Goal: Task Accomplishment & Management: Use online tool/utility

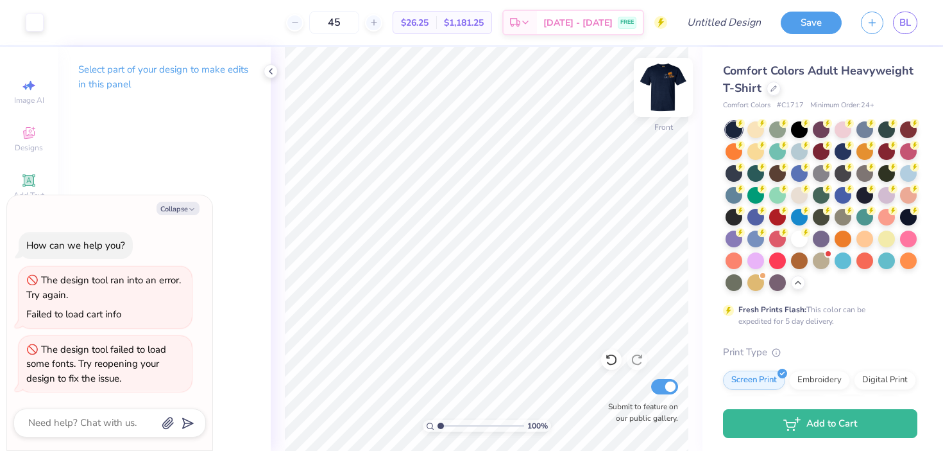
click at [673, 95] on img at bounding box center [663, 87] width 51 height 51
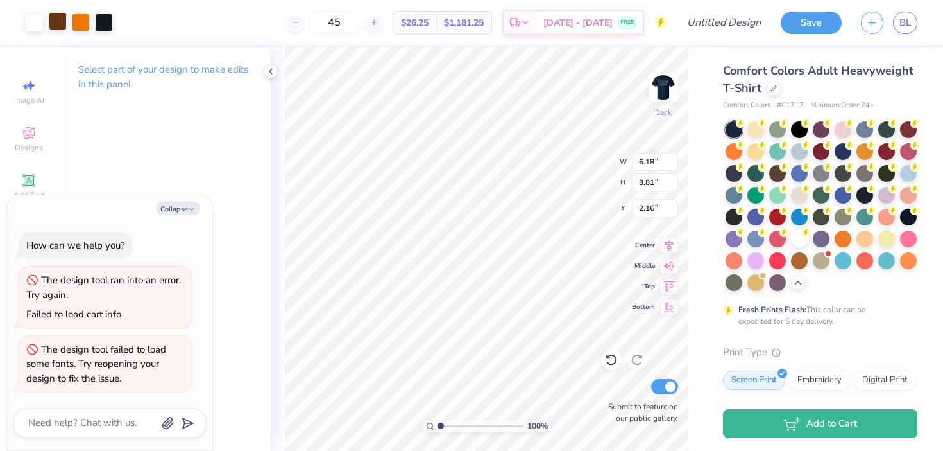
click at [55, 24] on div at bounding box center [58, 21] width 18 height 18
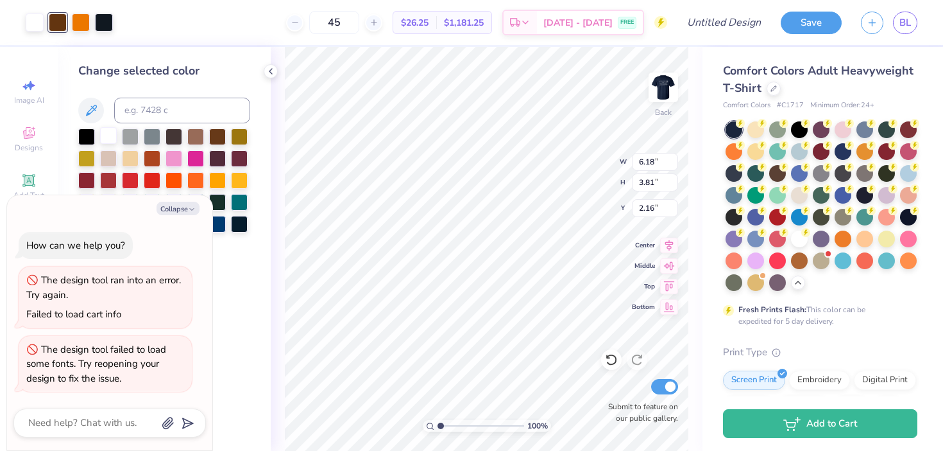
click at [105, 142] on div at bounding box center [108, 135] width 17 height 17
click at [59, 21] on div at bounding box center [58, 21] width 18 height 18
click at [114, 132] on div at bounding box center [108, 135] width 17 height 17
click at [53, 20] on div at bounding box center [58, 21] width 18 height 18
click at [112, 138] on div at bounding box center [108, 135] width 17 height 17
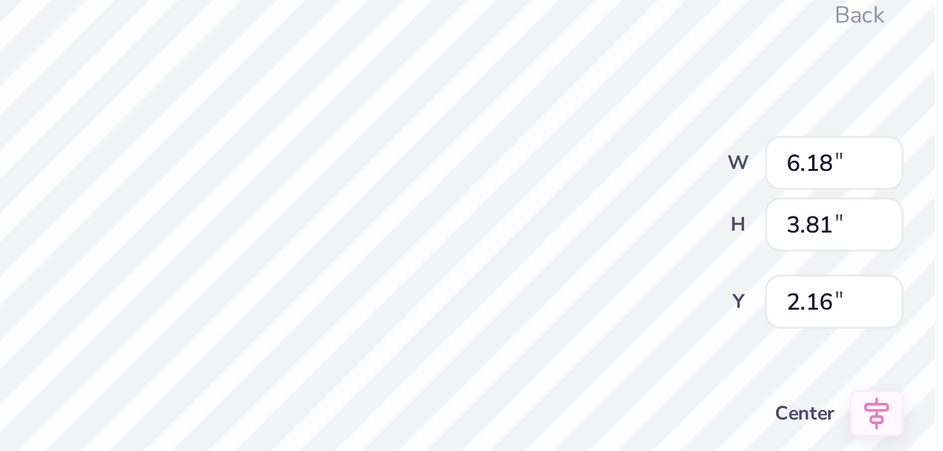
type textarea "x"
type input "0.28"
type input "0.31"
type input "3.17"
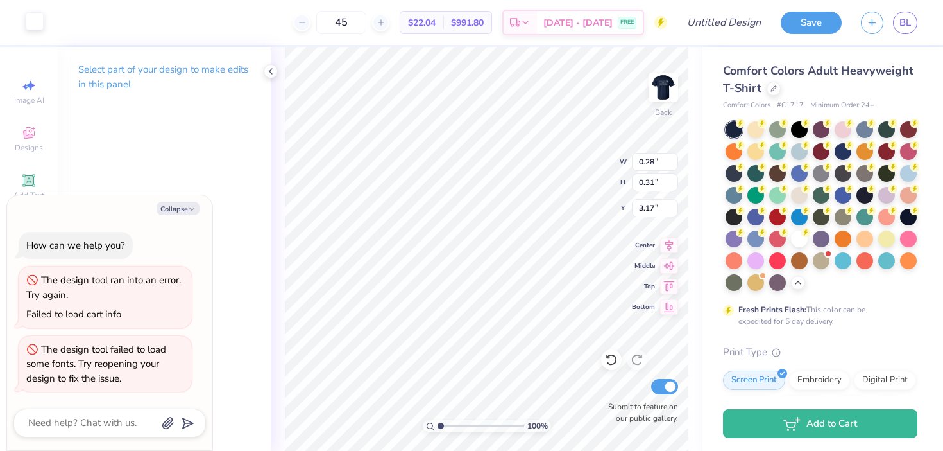
click at [37, 28] on div at bounding box center [35, 21] width 18 height 18
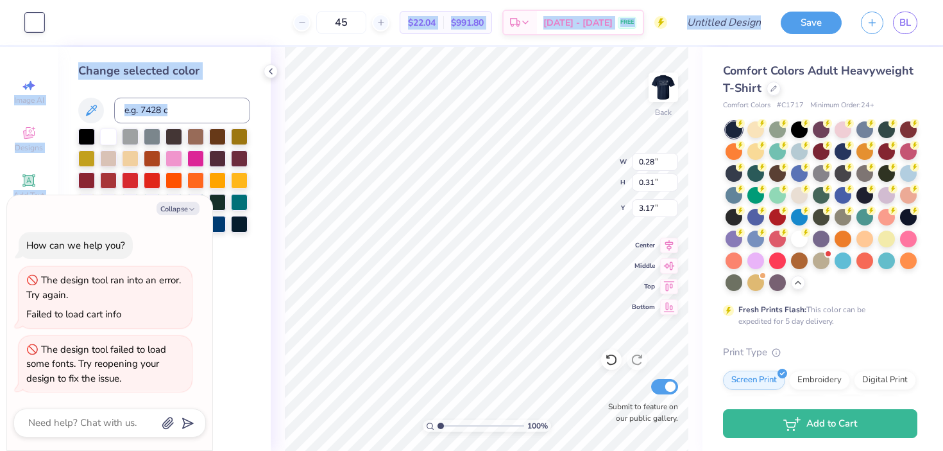
drag, startPoint x: 88, startPoint y: 130, endPoint x: 61, endPoint y: 26, distance: 108.0
click at [61, 26] on div "Art colors 45 $22.04 Per Item $991.80 Total Est. Delivery [DATE] - [DATE] FREE …" at bounding box center [471, 225] width 943 height 451
click at [67, 113] on div "Change selected color" at bounding box center [164, 249] width 213 height 404
drag, startPoint x: 85, startPoint y: 135, endPoint x: 103, endPoint y: 53, distance: 83.3
click at [91, 44] on div "Art colors 45 $22.04 Per Item $991.80 Total Est. Delivery [DATE] - [DATE] FREE …" at bounding box center [471, 225] width 943 height 451
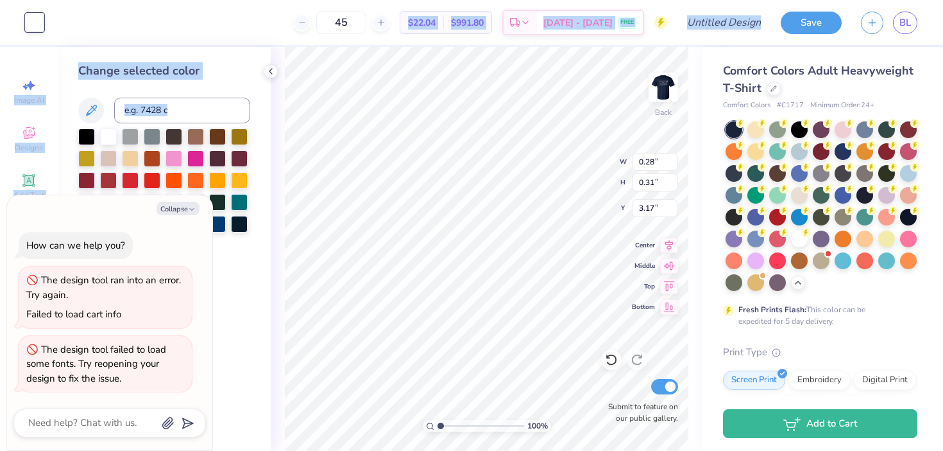
click at [103, 53] on div "Change selected color" at bounding box center [164, 249] width 213 height 404
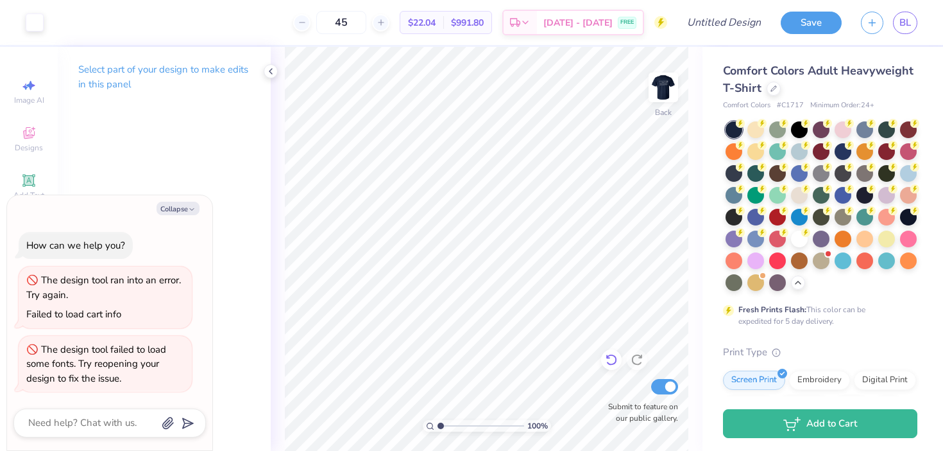
click at [614, 360] on icon at bounding box center [611, 359] width 13 height 13
click at [613, 356] on icon at bounding box center [611, 360] width 11 height 12
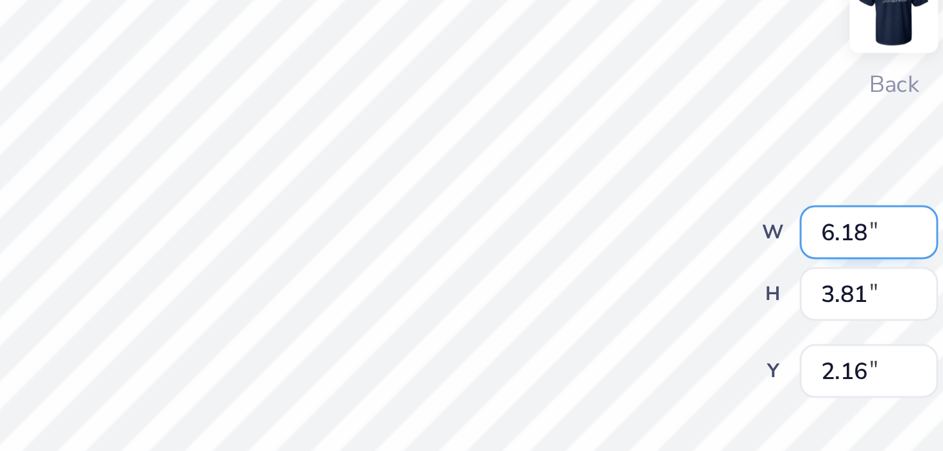
click at [583, 162] on div "100 % Back W 6.18 6.18 " H 3.81 3.81 " Y 2.16 2.16 " Center Middle Top Bottom S…" at bounding box center [487, 249] width 432 height 404
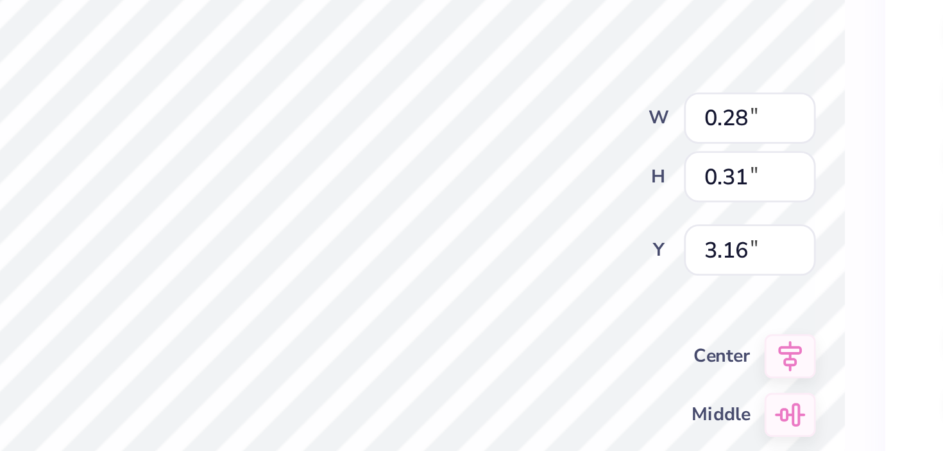
type textarea "x"
type input "0.41"
type input "0.32"
type input "3.47"
type textarea "x"
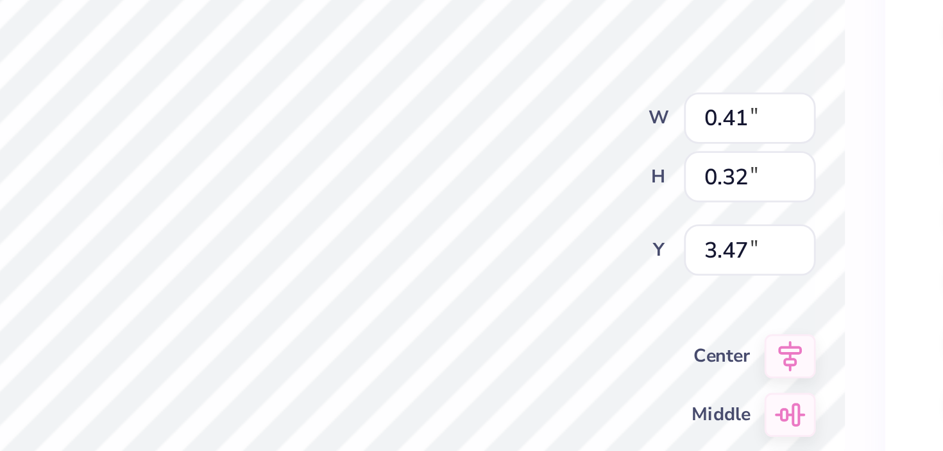
type input "0.31"
type input "0.25"
type input "3.58"
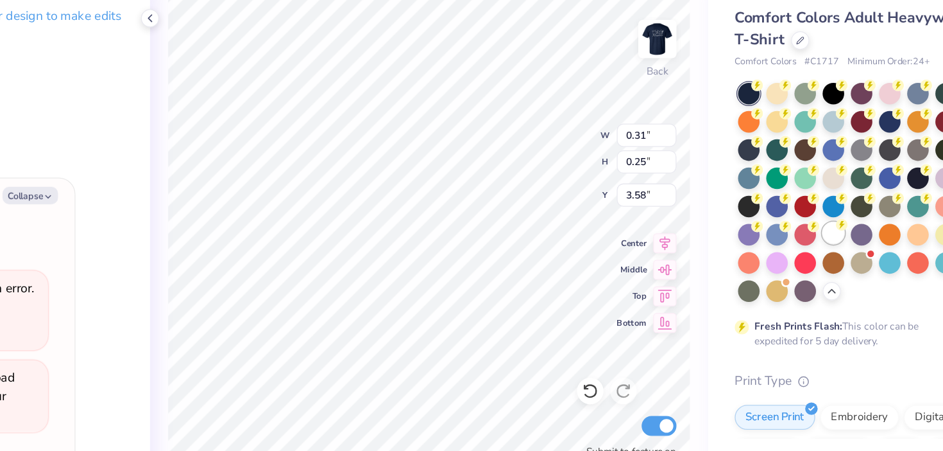
click at [799, 240] on div at bounding box center [799, 237] width 17 height 17
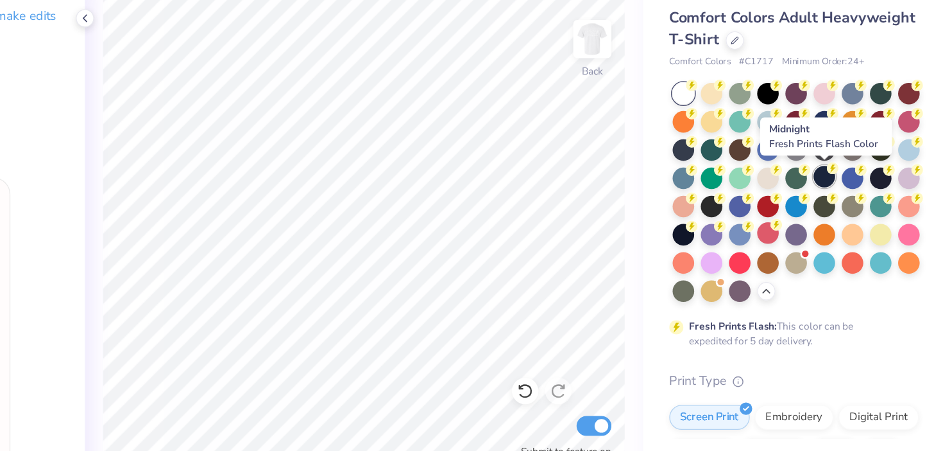
click at [842, 195] on div at bounding box center [843, 193] width 17 height 17
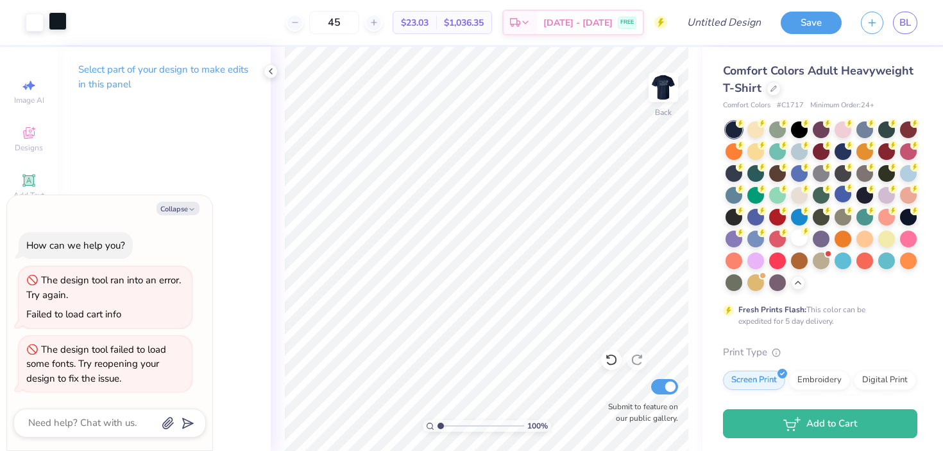
click at [59, 22] on div at bounding box center [58, 21] width 18 height 18
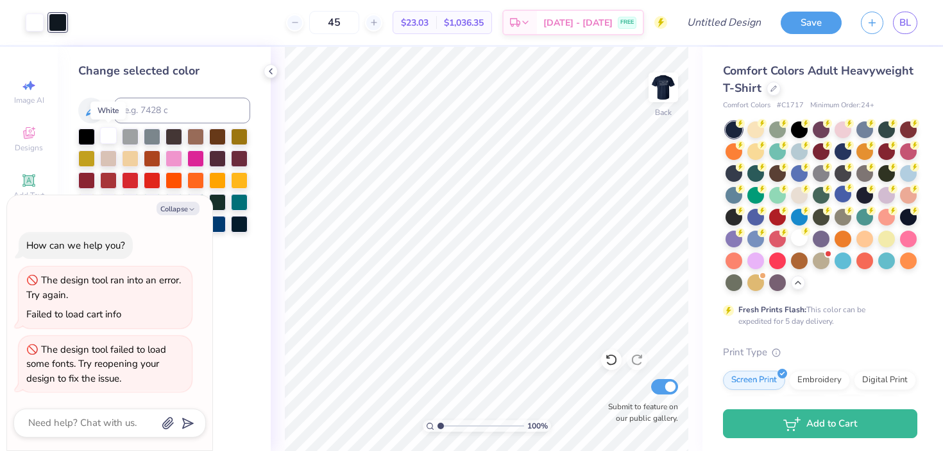
click at [106, 131] on div at bounding box center [108, 135] width 17 height 17
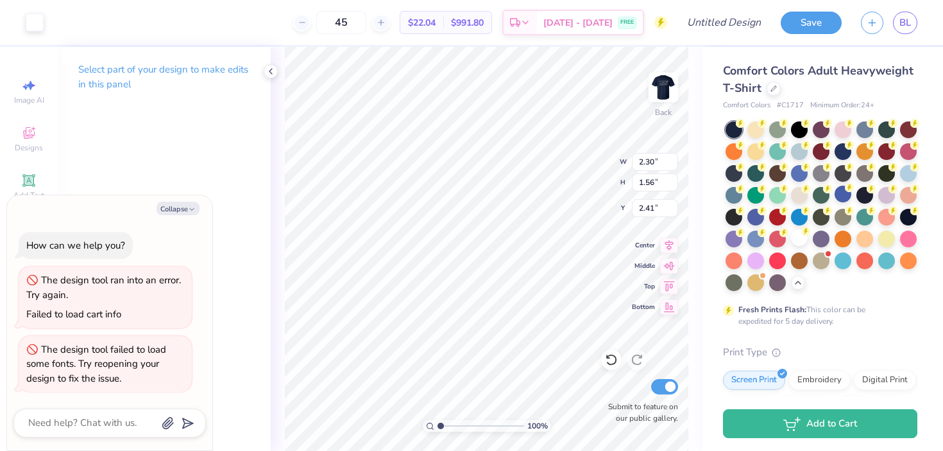
type textarea "x"
type input "2.22"
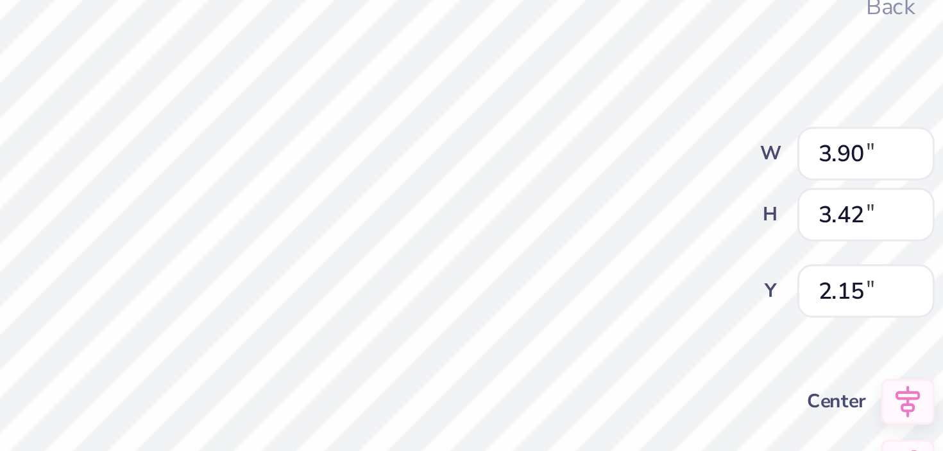
type textarea "x"
type input "2.24"
type input "1.37"
type input "4.17"
type textarea "x"
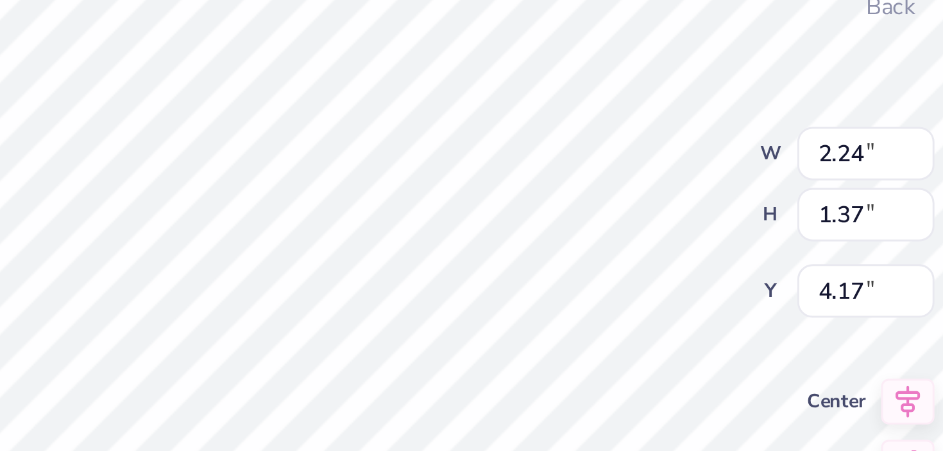
type input "4.09"
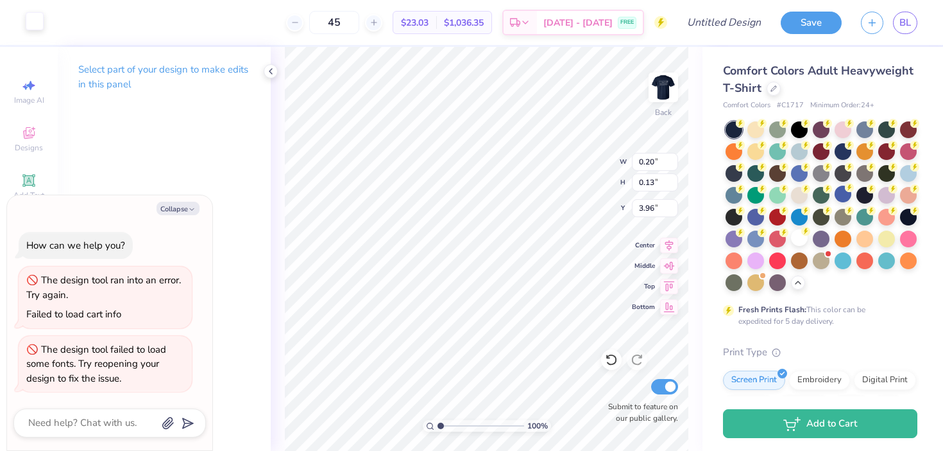
click at [32, 24] on div at bounding box center [35, 21] width 18 height 18
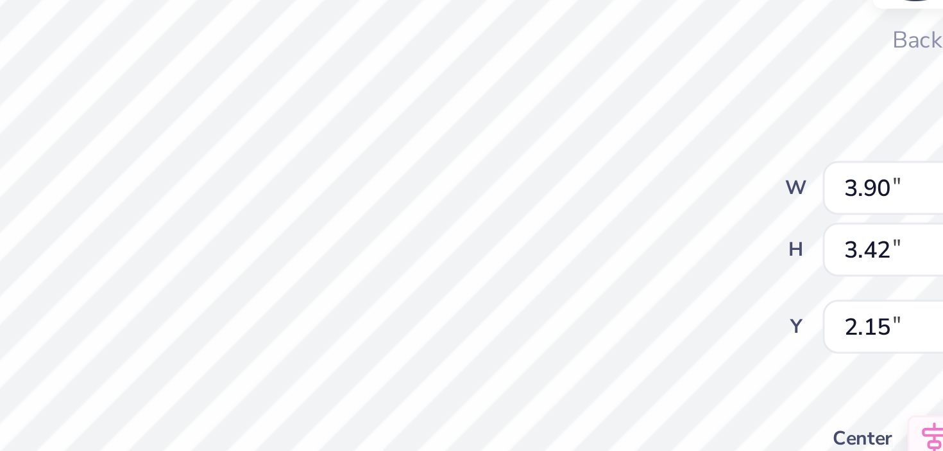
type textarea "x"
type input "2.25"
type textarea "x"
type input "2.15"
type textarea "x"
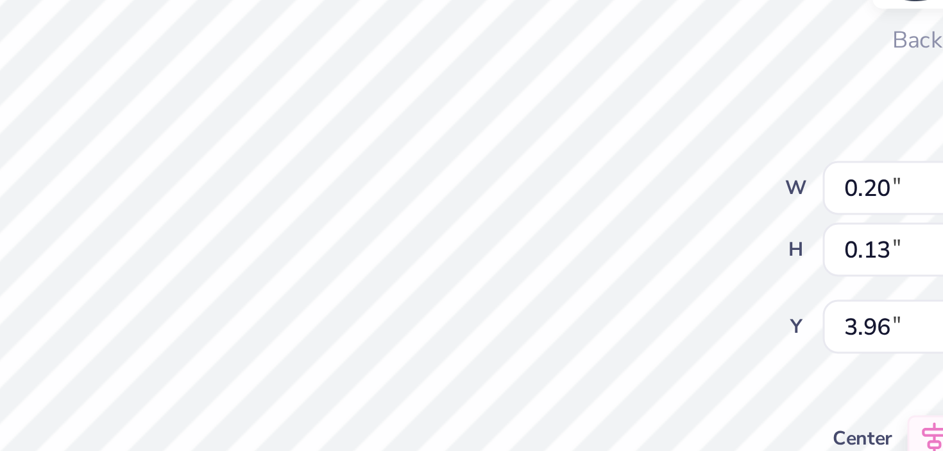
type input "0.31"
type input "0.25"
type input "3.71"
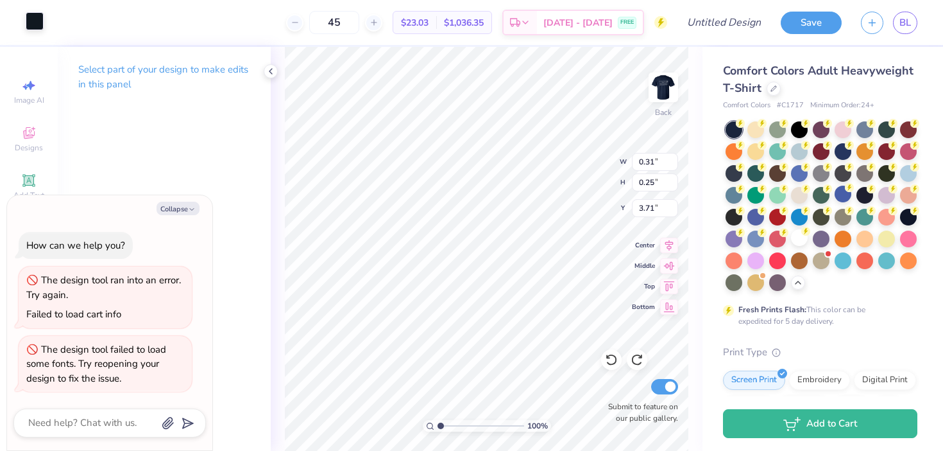
click at [37, 18] on div at bounding box center [35, 21] width 18 height 18
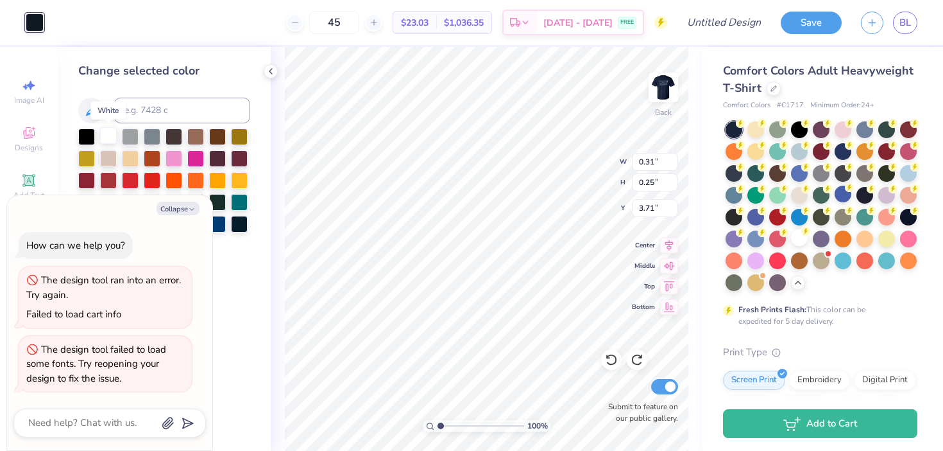
click at [108, 134] on div at bounding box center [108, 135] width 17 height 17
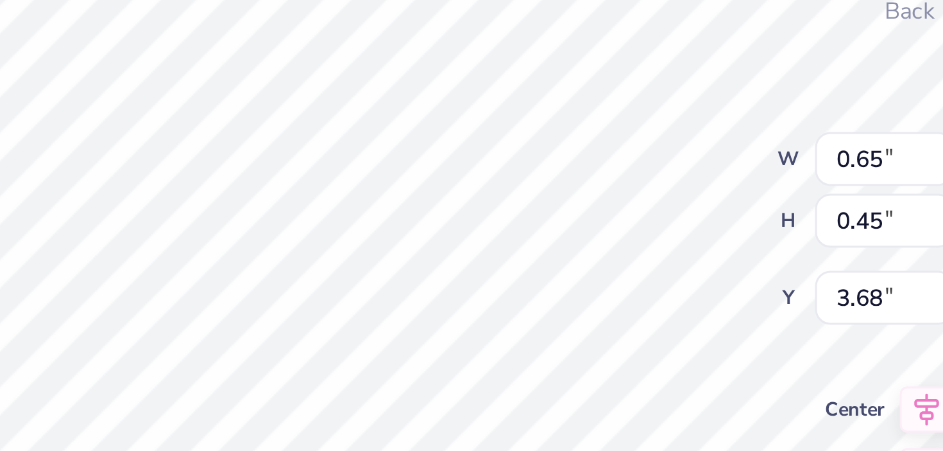
type textarea "x"
type input "3.57"
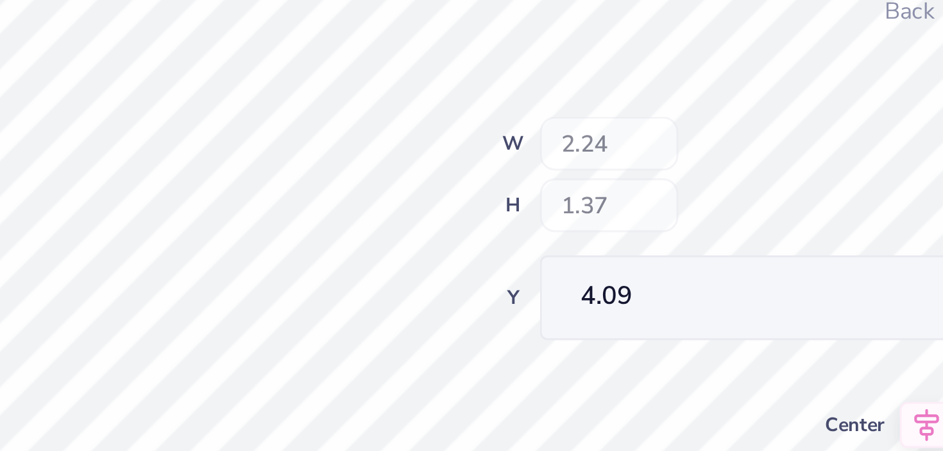
click at [561, 150] on div "100 % Back W 2.24 H 1.37 Y 4.09 Center Middle Top Bottom Submit to feature on o…" at bounding box center [487, 249] width 432 height 404
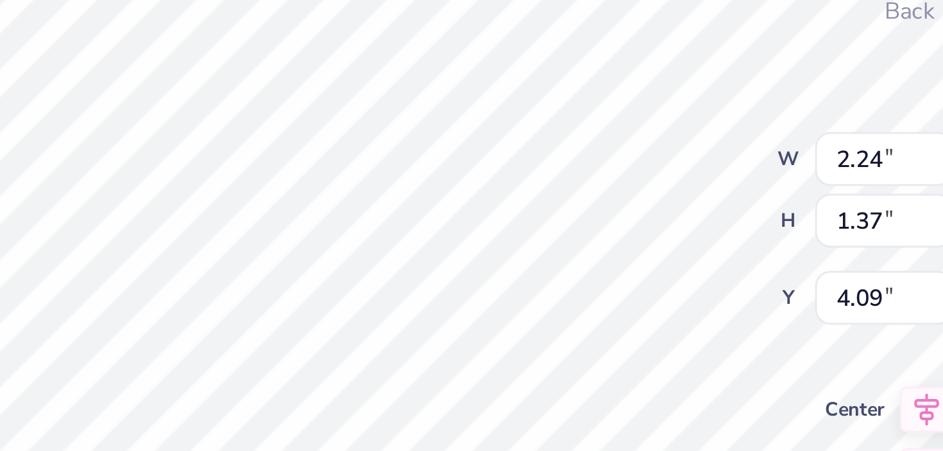
type textarea "x"
type input "6.34"
type textarea "x"
type input "3.90"
type input "3.42"
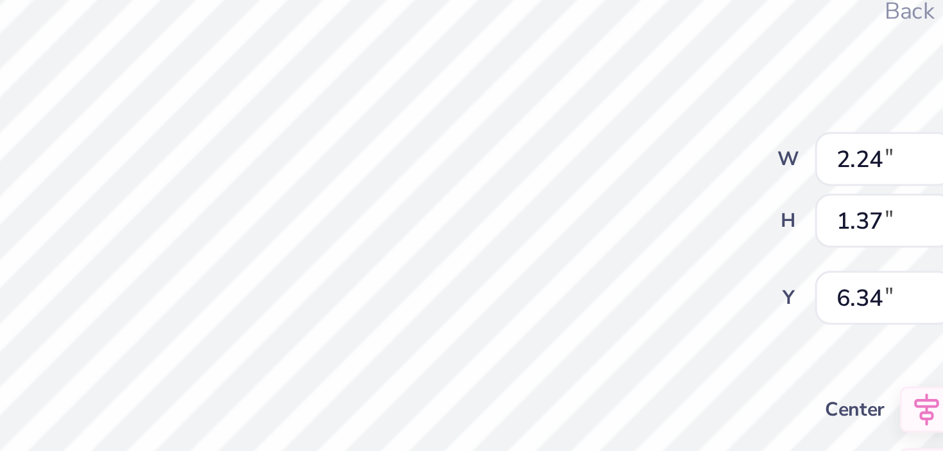
type input "2.15"
type textarea "x"
type input "2.25"
type textarea "x"
type input "2.15"
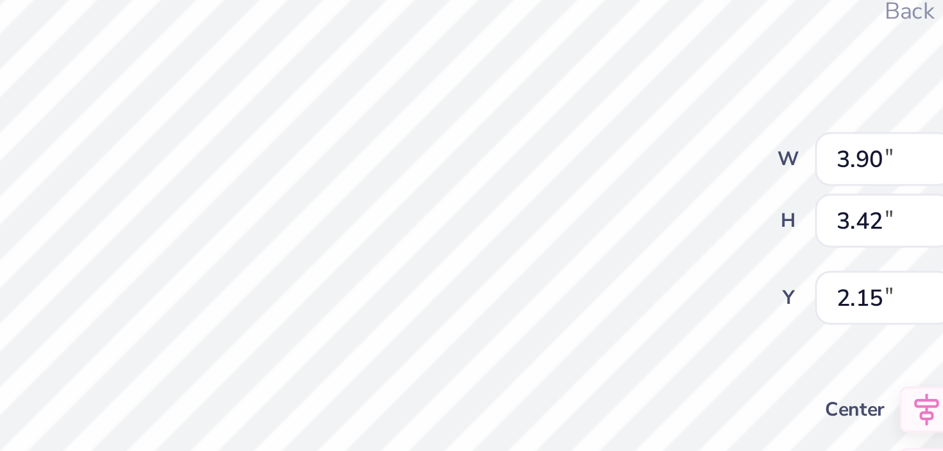
type textarea "x"
type input "2.24"
type input "1.37"
type input "6.34"
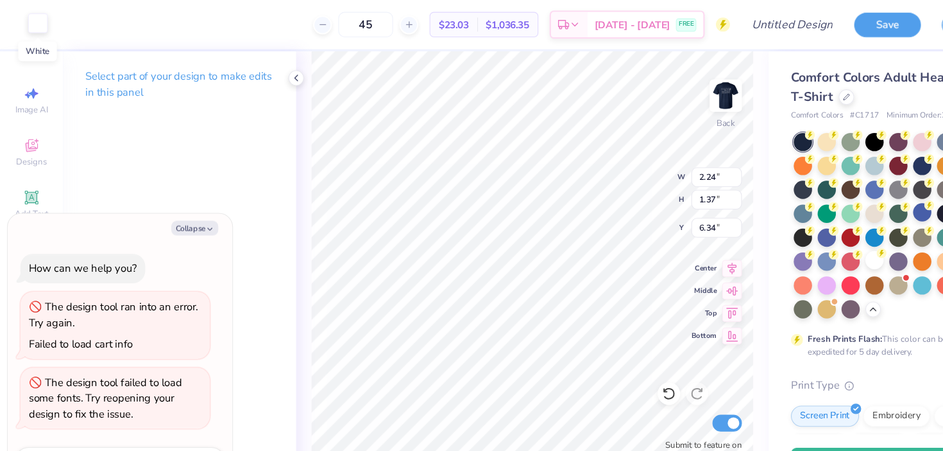
click at [35, 19] on div at bounding box center [35, 21] width 18 height 18
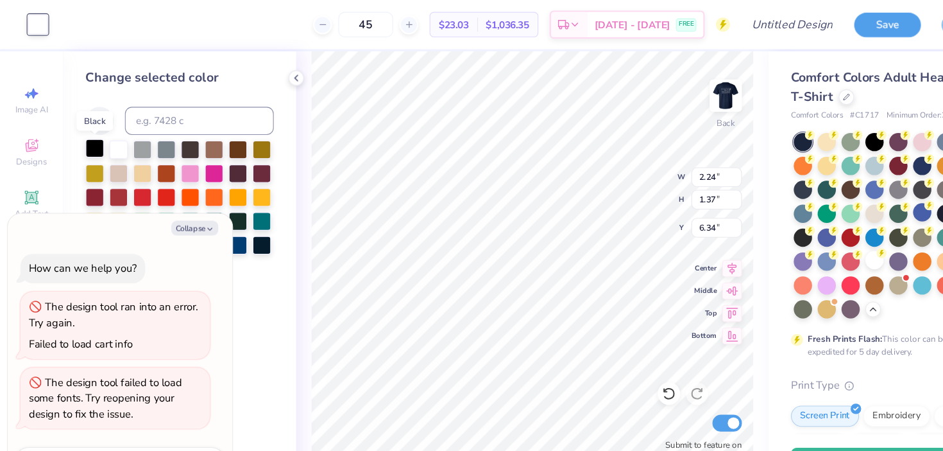
click at [84, 129] on div at bounding box center [86, 135] width 17 height 17
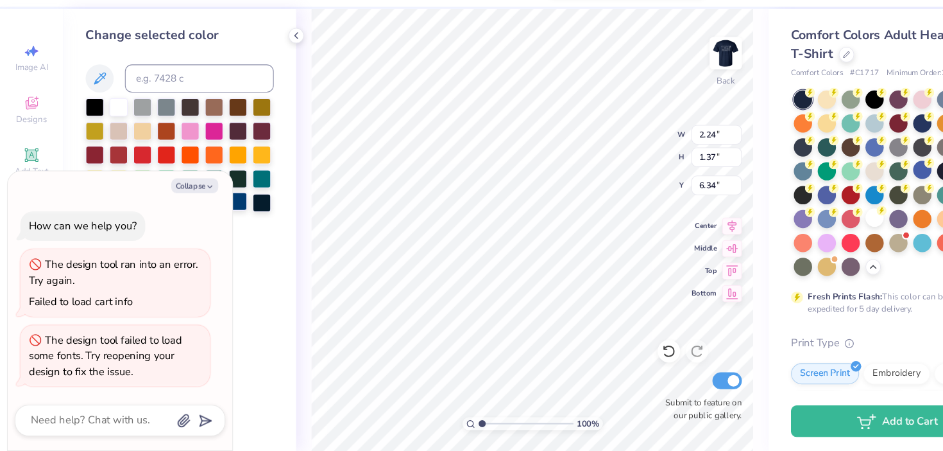
click at [223, 221] on div at bounding box center [217, 222] width 17 height 17
click at [219, 202] on div at bounding box center [217, 201] width 17 height 17
click at [82, 138] on div at bounding box center [86, 135] width 17 height 17
click at [106, 136] on div at bounding box center [108, 135] width 17 height 17
type textarea "x"
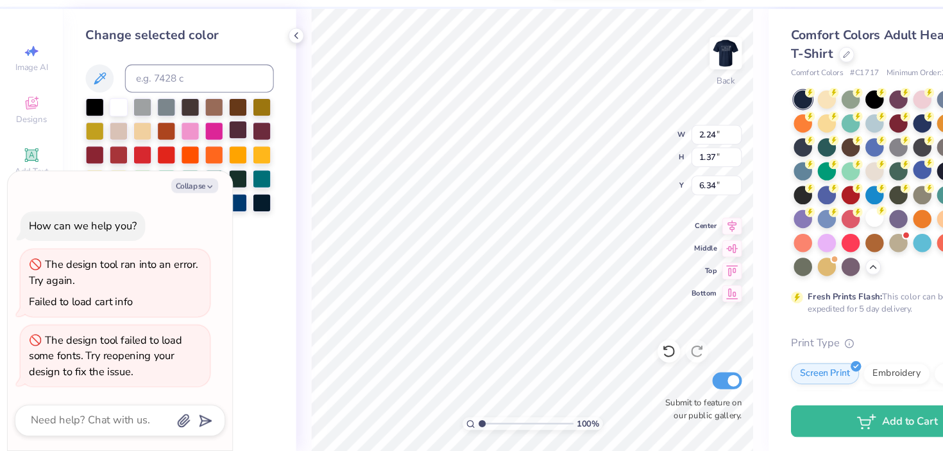
type input "4.09"
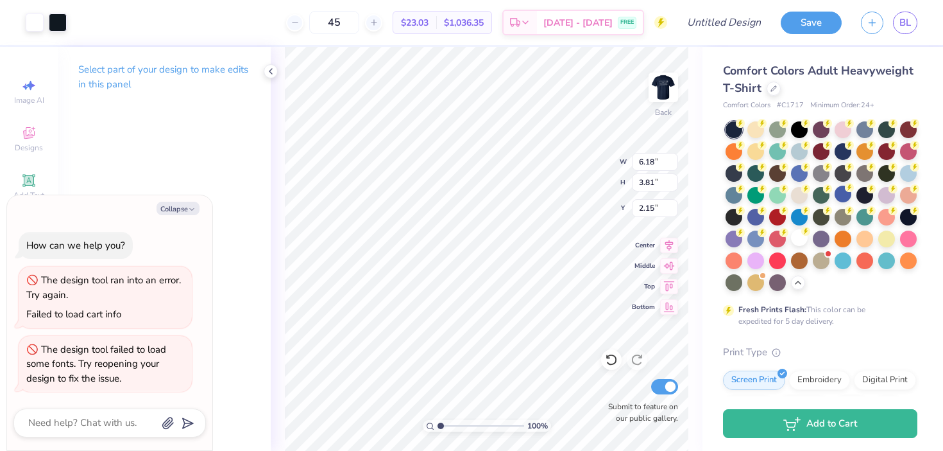
type textarea "x"
type input "10.23"
type input "6.31"
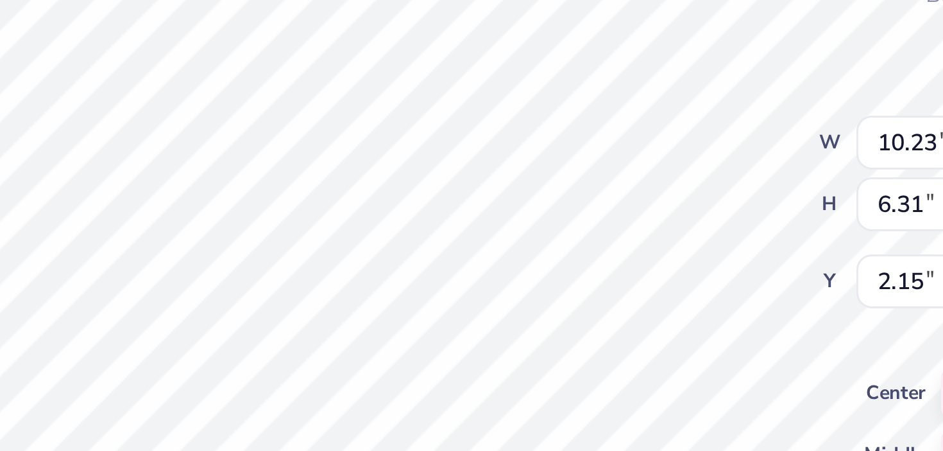
type textarea "x"
type input "2.21"
type textarea "x"
type input "2.22"
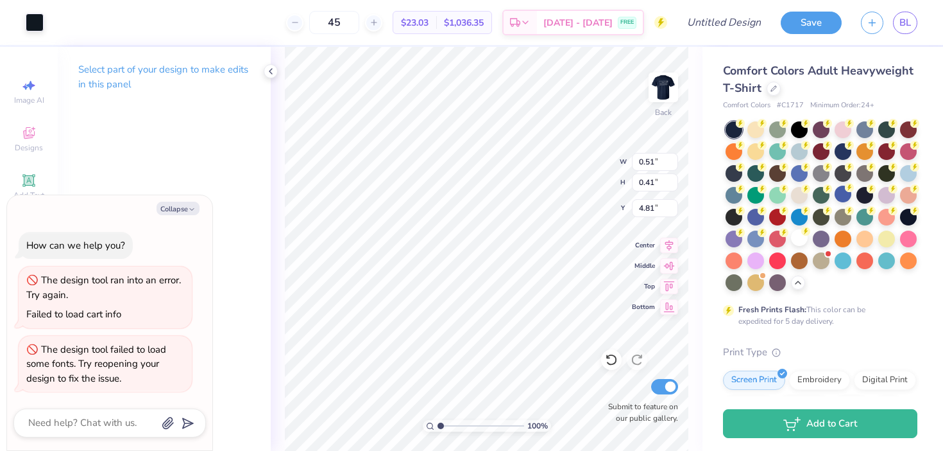
click at [60, 19] on div "45 $23.03 Per Item $1,036.35 Total Est. Delivery [DATE] - [DATE] FREE" at bounding box center [360, 22] width 614 height 45
click at [22, 17] on div "Art colors" at bounding box center [22, 22] width 44 height 45
click at [23, 22] on div "Art colors" at bounding box center [22, 22] width 44 height 45
drag, startPoint x: 41, startPoint y: 22, endPoint x: 158, endPoint y: 24, distance: 116.8
click at [159, 24] on div "Art colors 45 $23.03 Per Item $1,036.35 Total Est. Delivery [DATE] - [DATE] FRE…" at bounding box center [471, 22] width 943 height 45
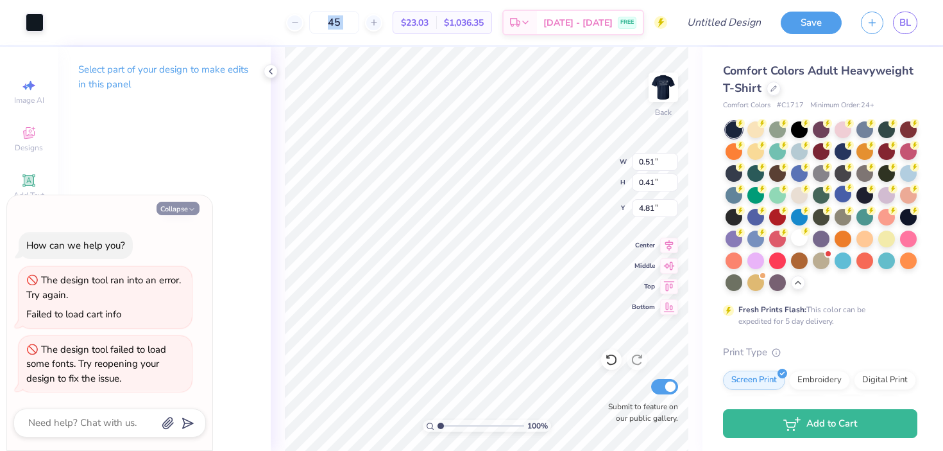
click at [175, 214] on button "Collapse" at bounding box center [178, 208] width 43 height 13
type textarea "x"
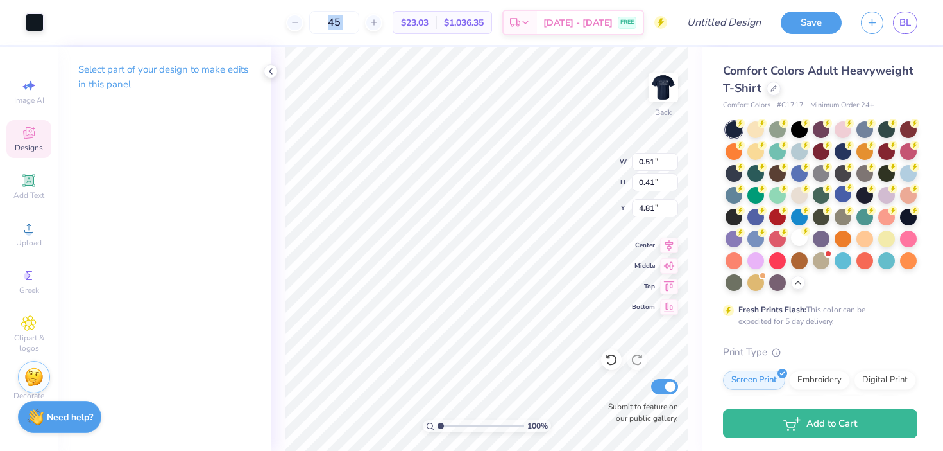
click at [26, 137] on icon at bounding box center [29, 134] width 10 height 8
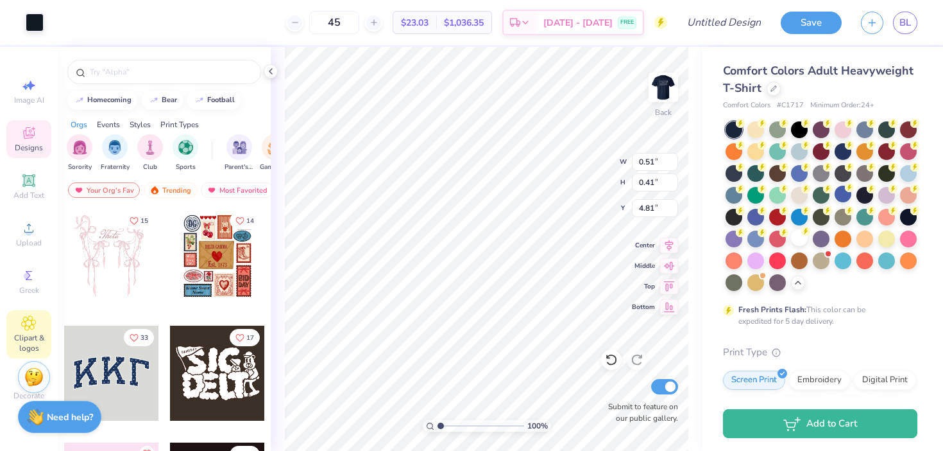
click at [30, 343] on span "Clipart & logos" at bounding box center [28, 342] width 45 height 21
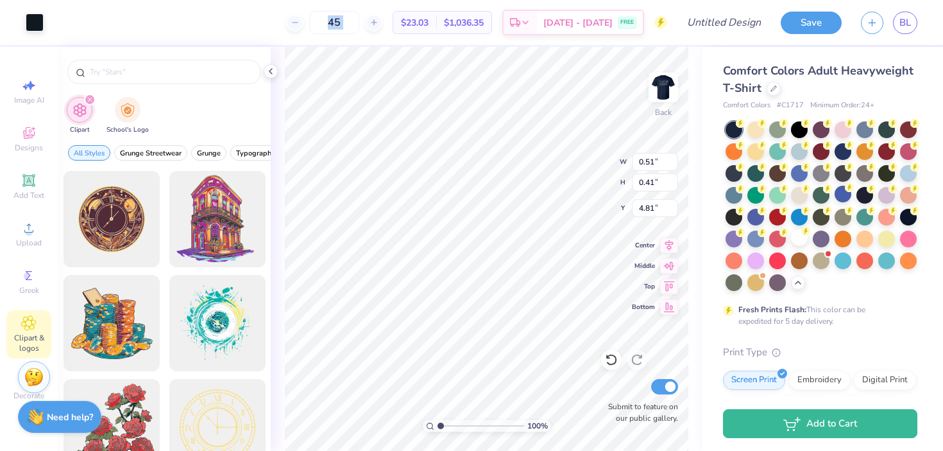
drag, startPoint x: 30, startPoint y: 16, endPoint x: 286, endPoint y: 17, distance: 256.1
click at [284, 16] on div "Art colors 45 $23.03 Per Item $1,036.35 Total Est. Delivery [DATE] - [DATE] FRE…" at bounding box center [471, 22] width 943 height 45
click at [234, 16] on div "45 $23.03 Per Item $1,036.35 Total Est. Delivery [DATE] - [DATE] FREE" at bounding box center [360, 22] width 614 height 45
click at [272, 72] on icon at bounding box center [271, 71] width 10 height 10
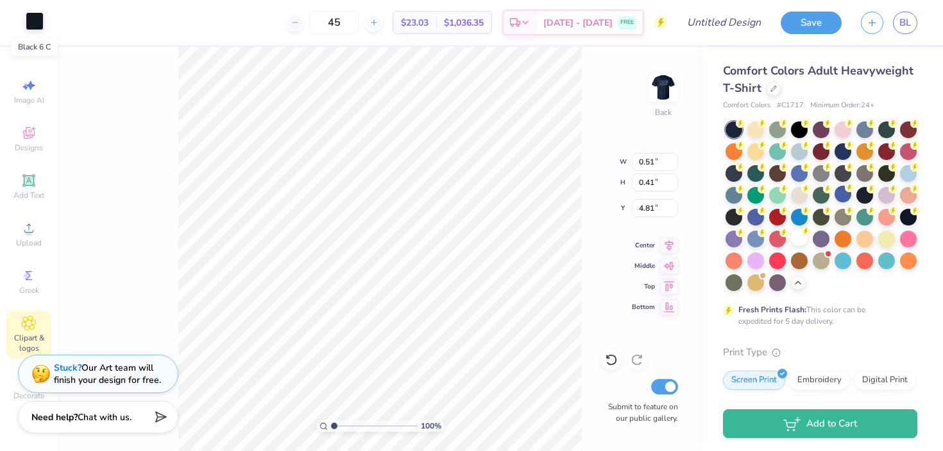
click at [35, 18] on div at bounding box center [35, 21] width 18 height 18
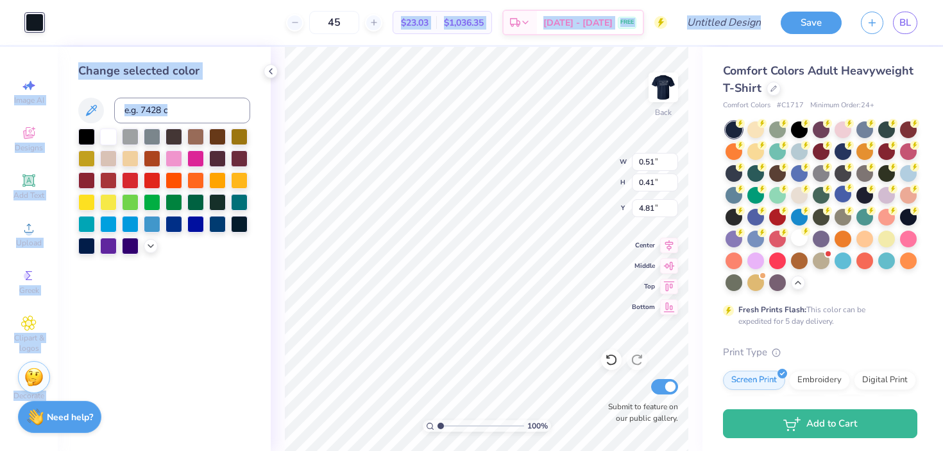
drag, startPoint x: 108, startPoint y: 136, endPoint x: 56, endPoint y: 31, distance: 117.7
click at [56, 31] on div "Art colors 45 $23.03 Per Item $1,036.35 Total Est. Delivery [DATE] - [DATE] FRE…" at bounding box center [471, 225] width 943 height 451
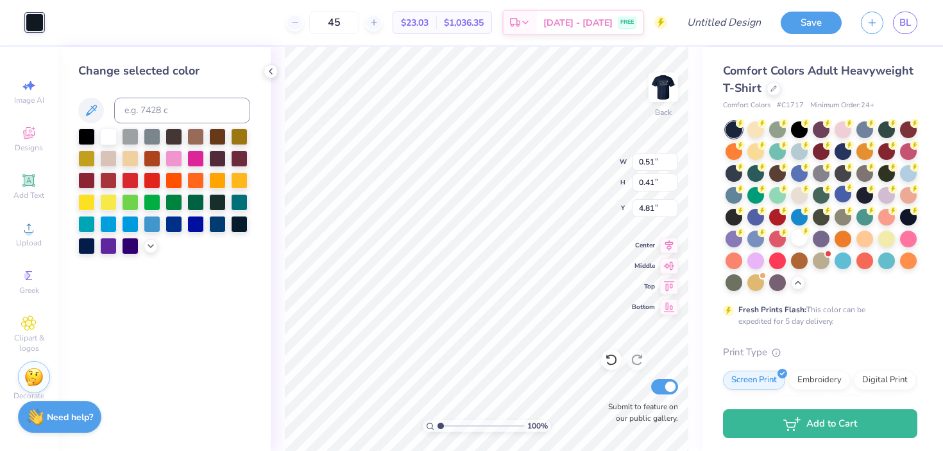
click at [64, 35] on div "45 $23.03 Per Item $1,036.35 Total Est. Delivery [DATE] - [DATE] FREE" at bounding box center [360, 22] width 614 height 45
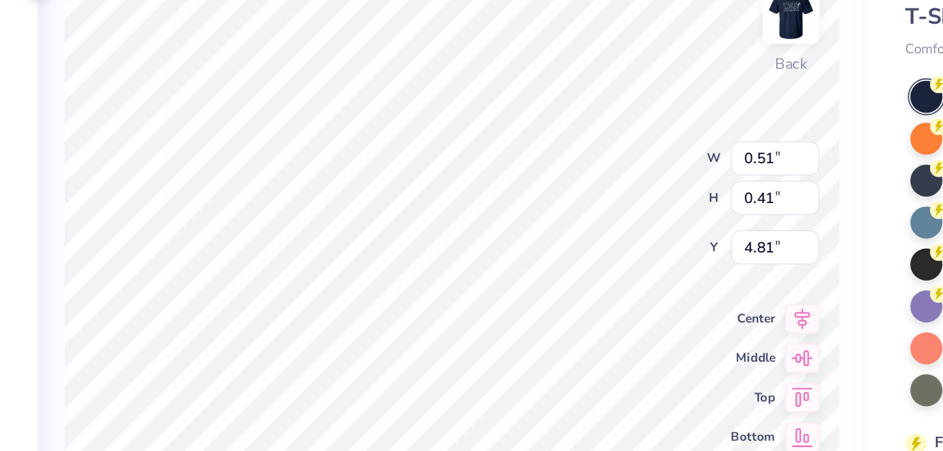
type input "0.19"
type input "0.15"
type input "5.07"
type input "0.51"
type input "0.41"
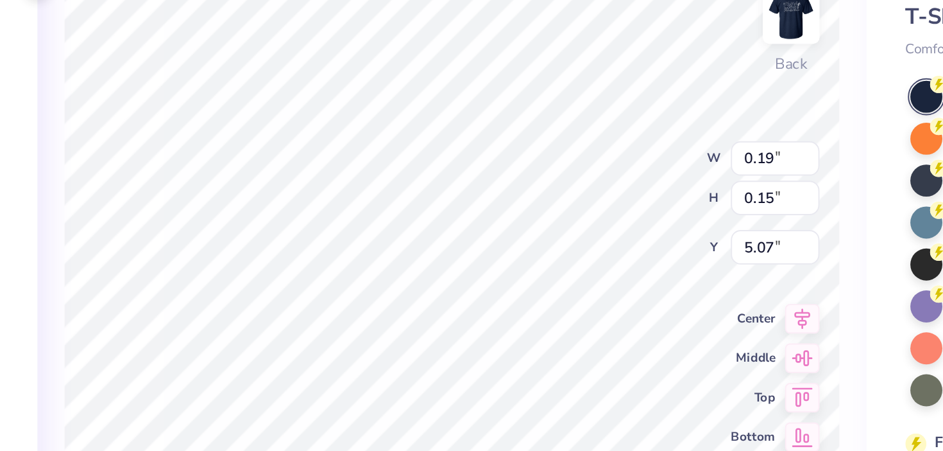
type input "4.81"
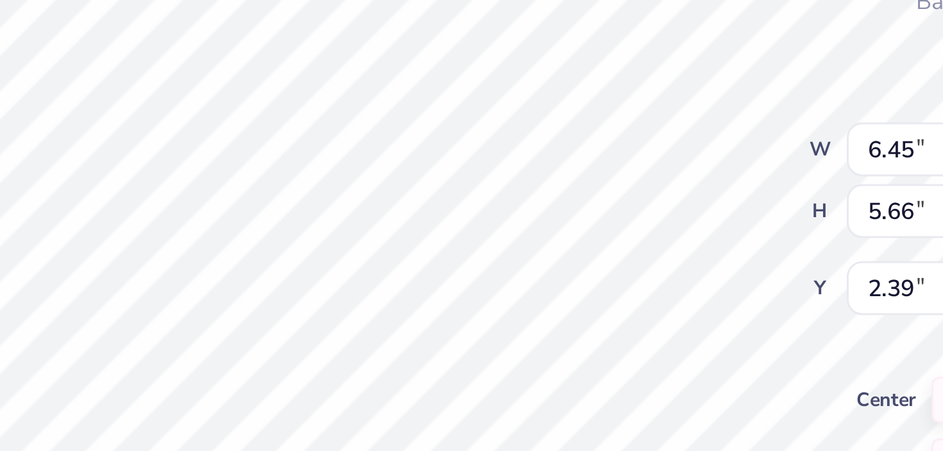
type input "2.22"
type input "4.00"
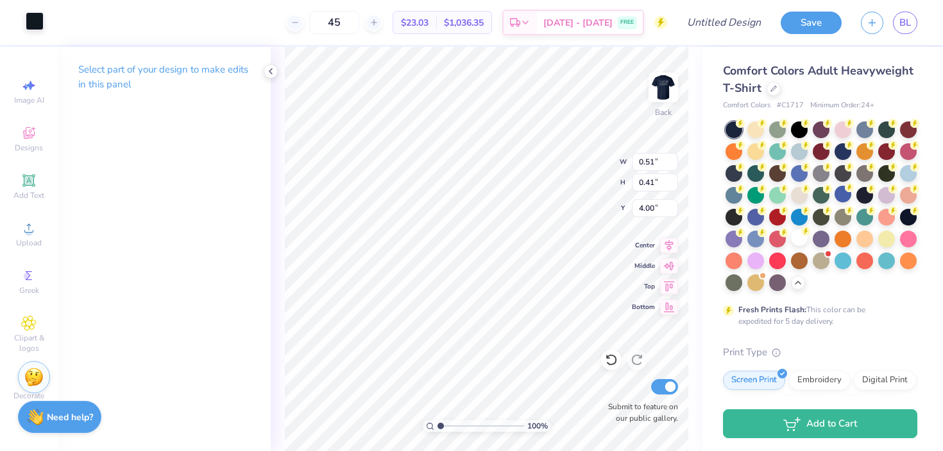
click at [36, 24] on div at bounding box center [35, 21] width 18 height 18
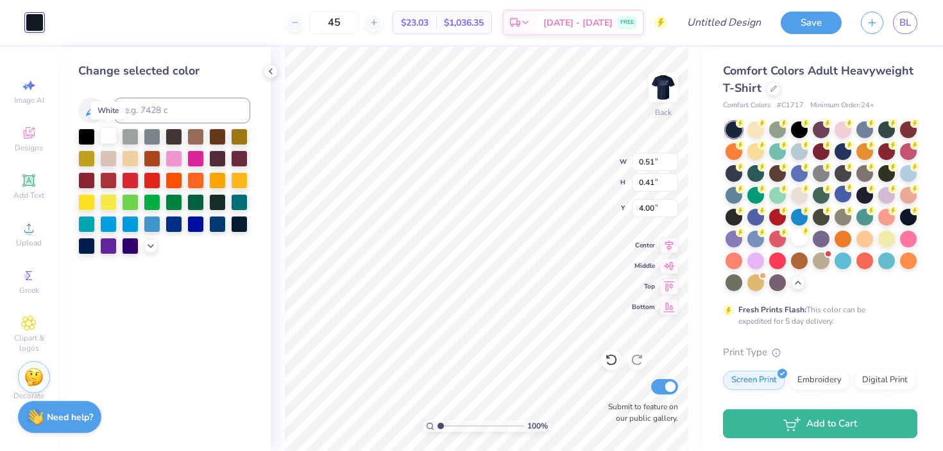
click at [110, 135] on div at bounding box center [108, 135] width 17 height 17
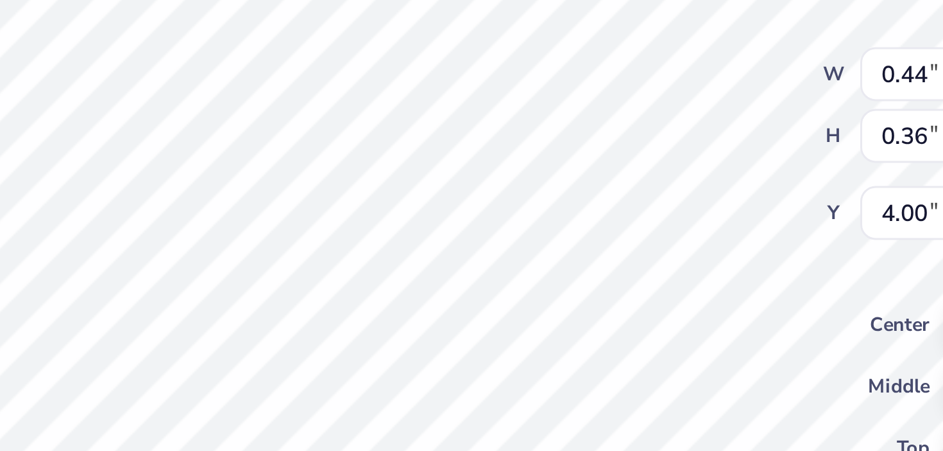
type input "0.44"
type input "0.36"
type input "0.51"
type input "0.41"
type input "4.55"
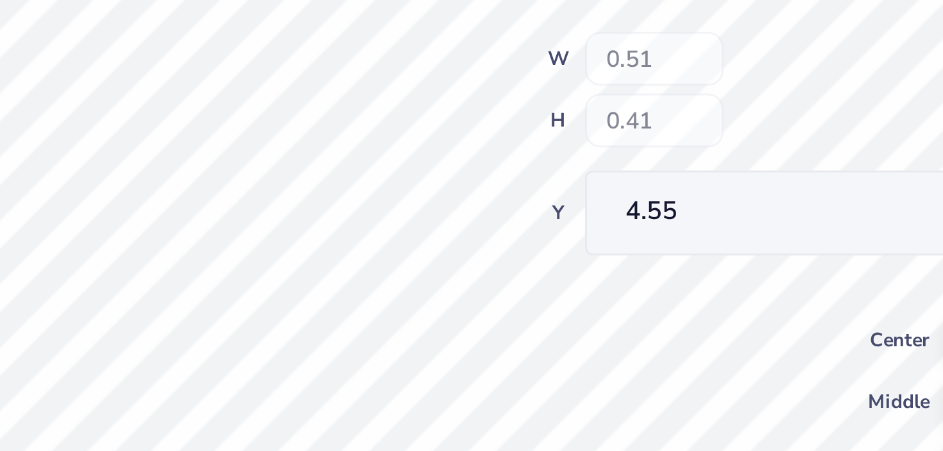
type input "6.45"
type input "5.66"
type input "2.22"
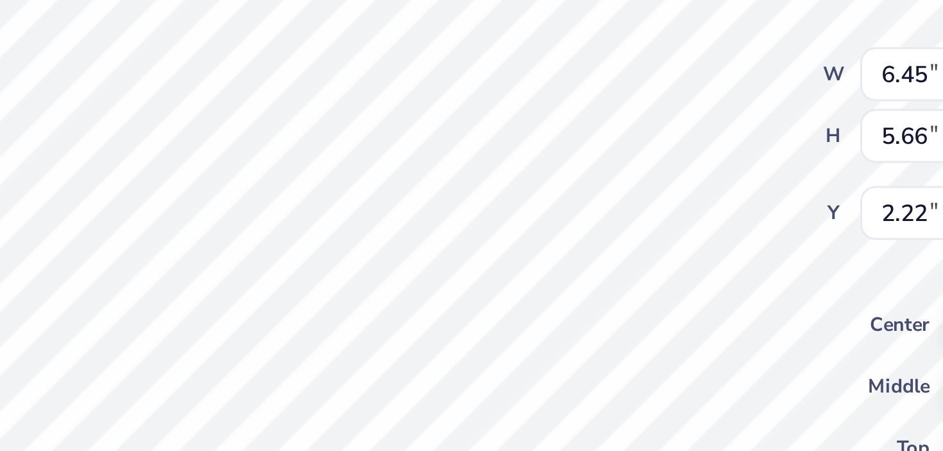
type input "0.51"
type input "0.41"
type input "4.55"
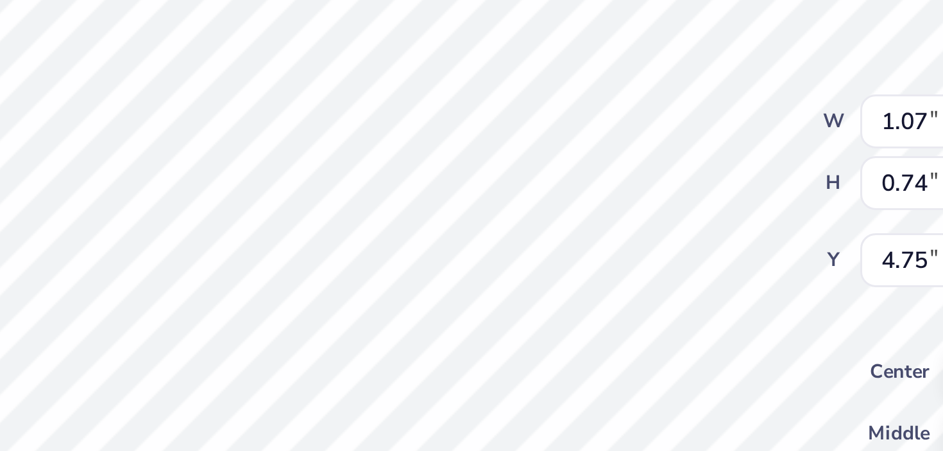
type input "0.34"
type input "0.21"
type input "5.22"
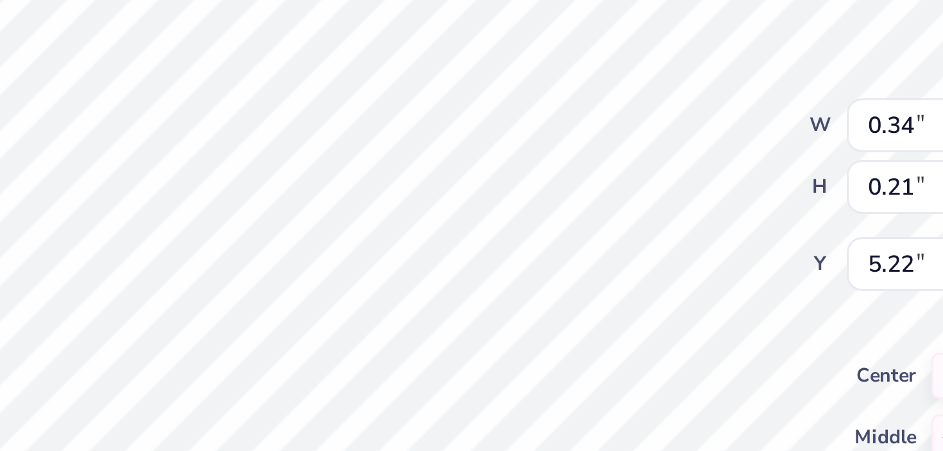
type input "0.51"
type input "0.41"
type input "4.81"
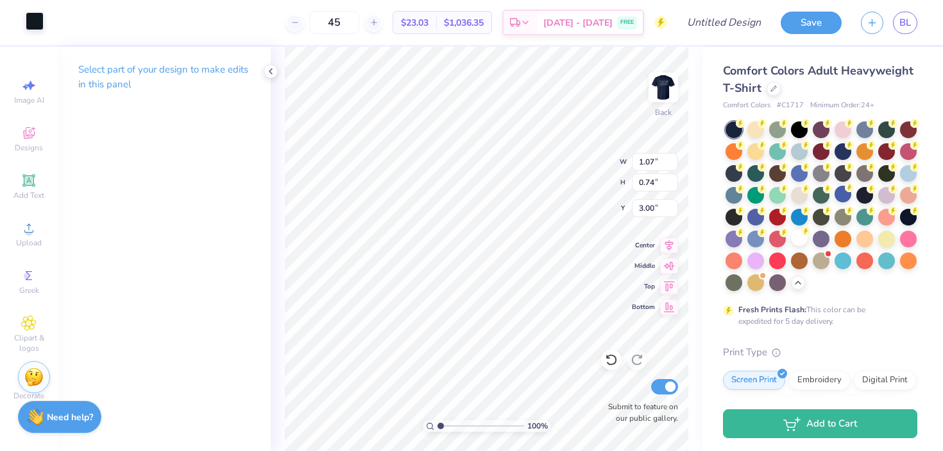
click at [30, 19] on div at bounding box center [35, 21] width 18 height 18
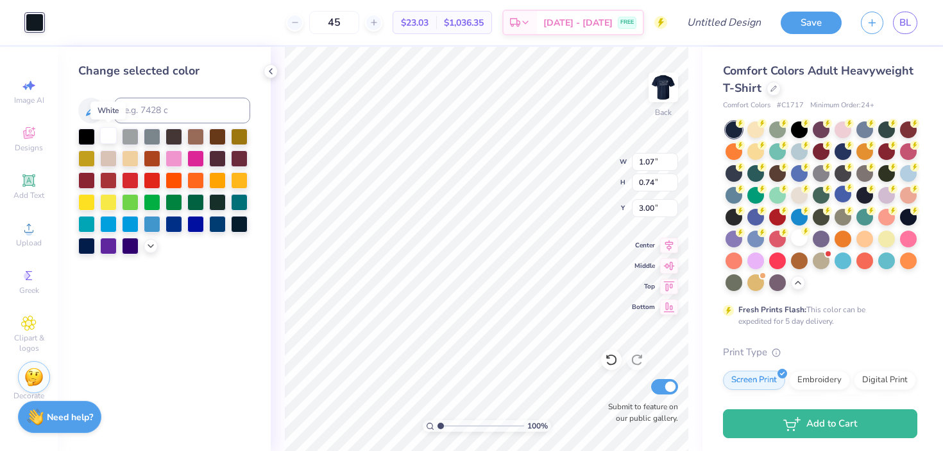
click at [107, 132] on div at bounding box center [108, 135] width 17 height 17
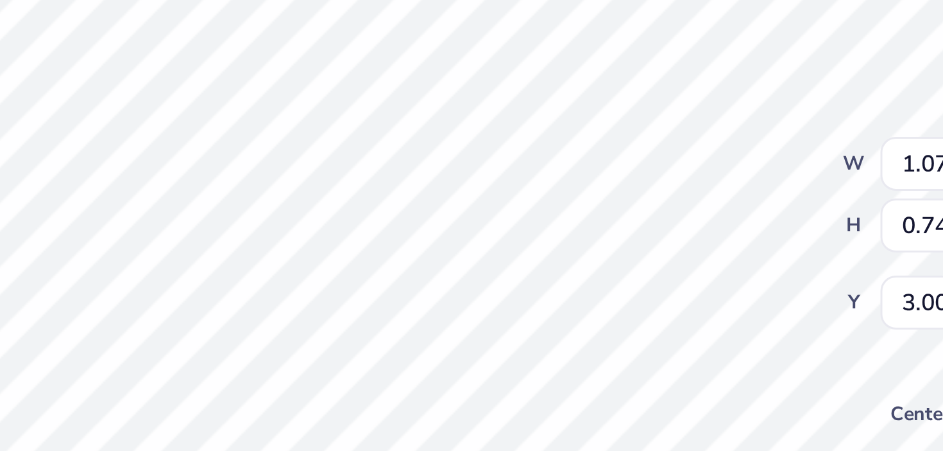
type input "4.48"
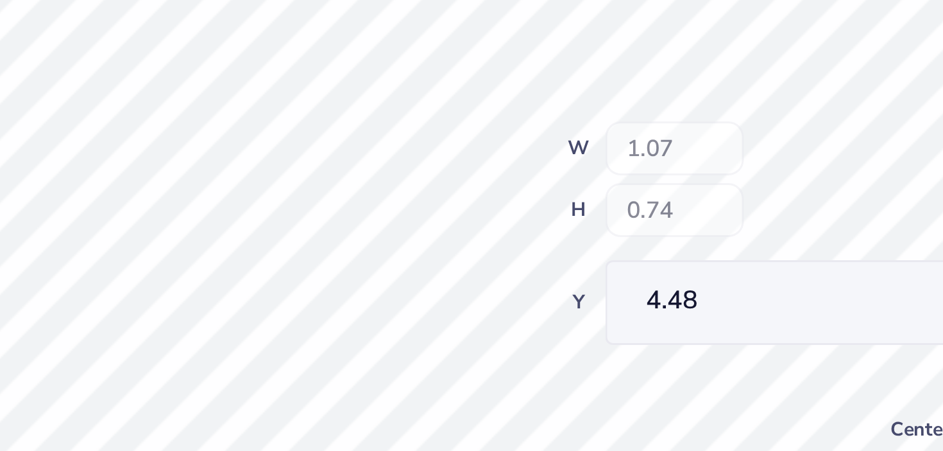
type input "6.45"
type input "5.66"
type input "2.22"
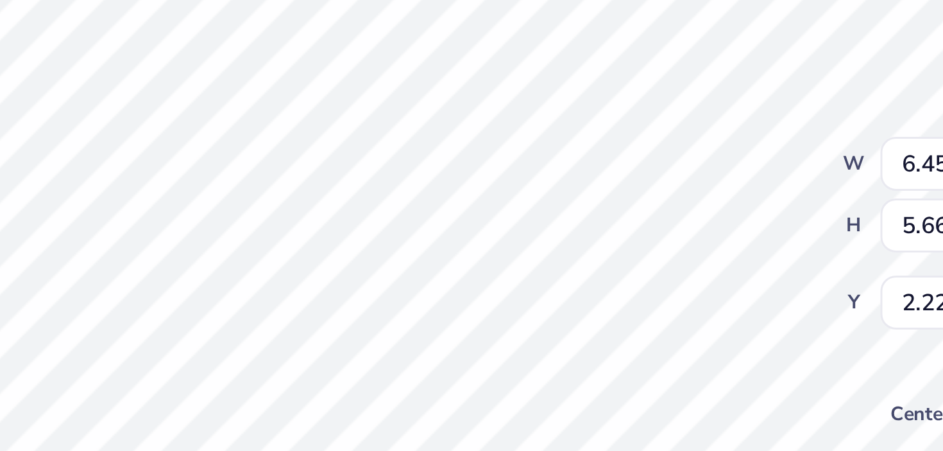
type input "0.34"
type input "0.21"
type input "5.22"
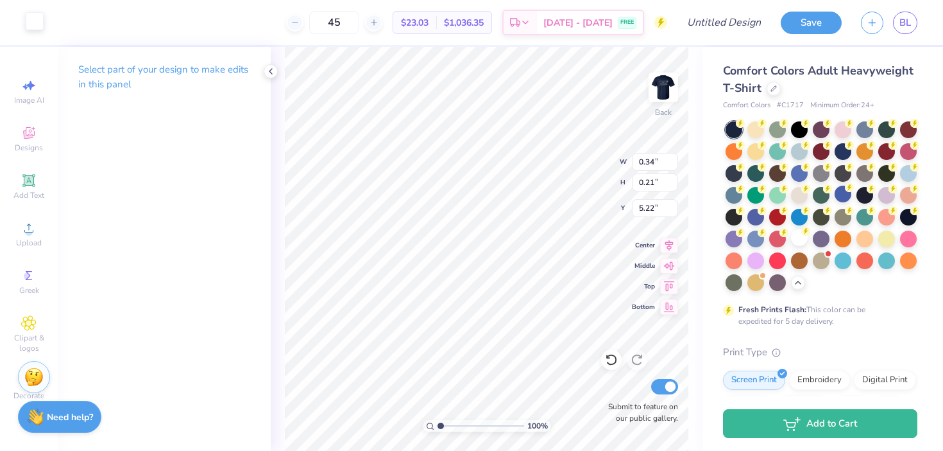
click at [33, 22] on div at bounding box center [35, 21] width 18 height 18
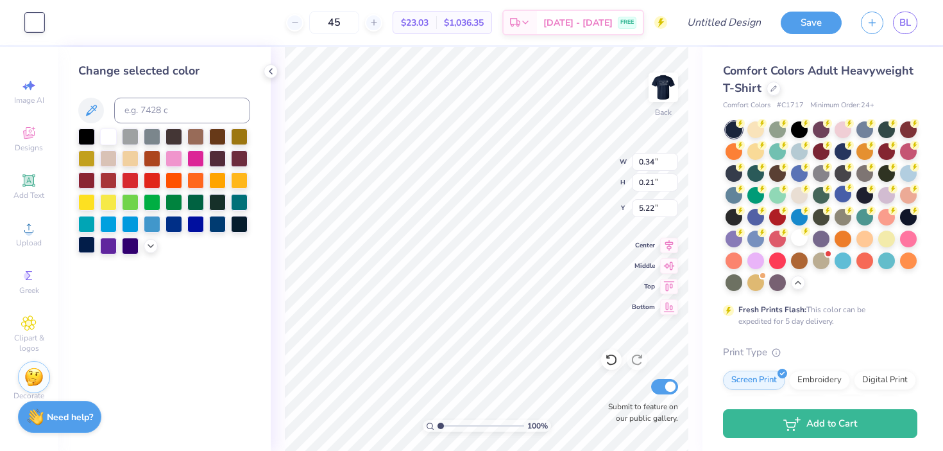
click at [90, 246] on div at bounding box center [86, 244] width 17 height 17
click at [215, 199] on div at bounding box center [217, 201] width 17 height 17
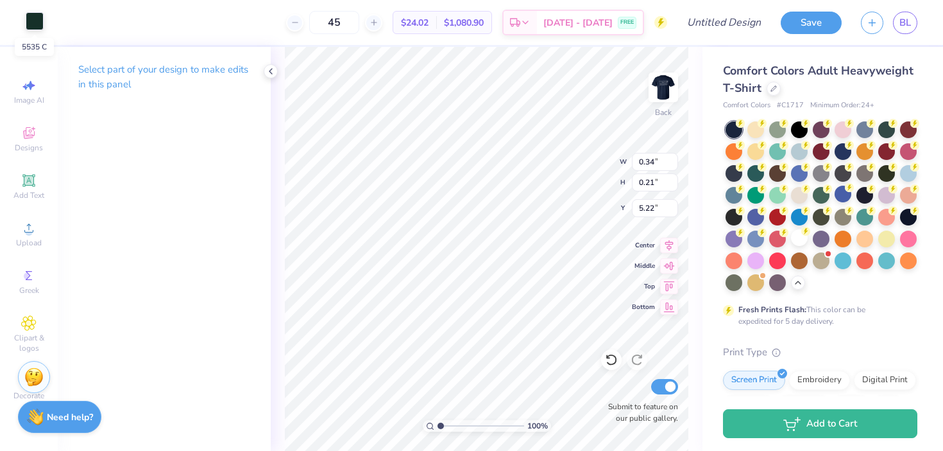
click at [35, 23] on div at bounding box center [35, 21] width 18 height 18
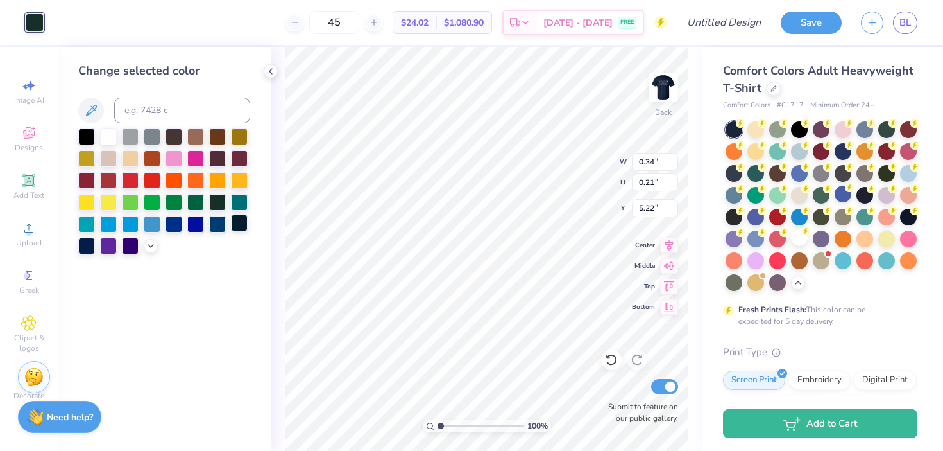
click at [238, 227] on div at bounding box center [239, 222] width 17 height 17
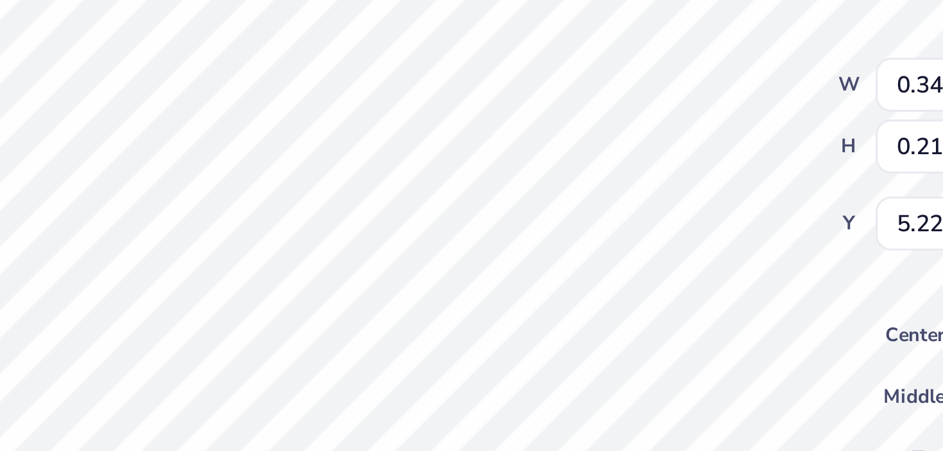
type input "1.07"
type input "0.74"
type input "4.85"
type input "1.07"
type input "0.74"
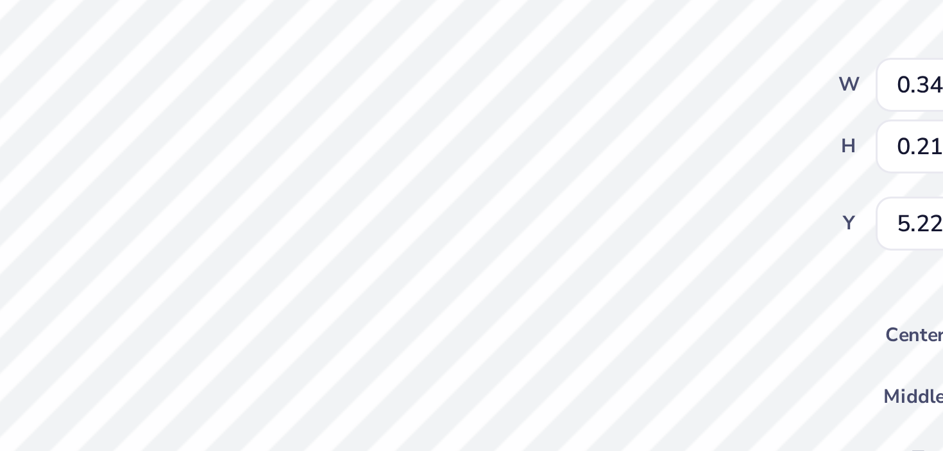
type input "4.85"
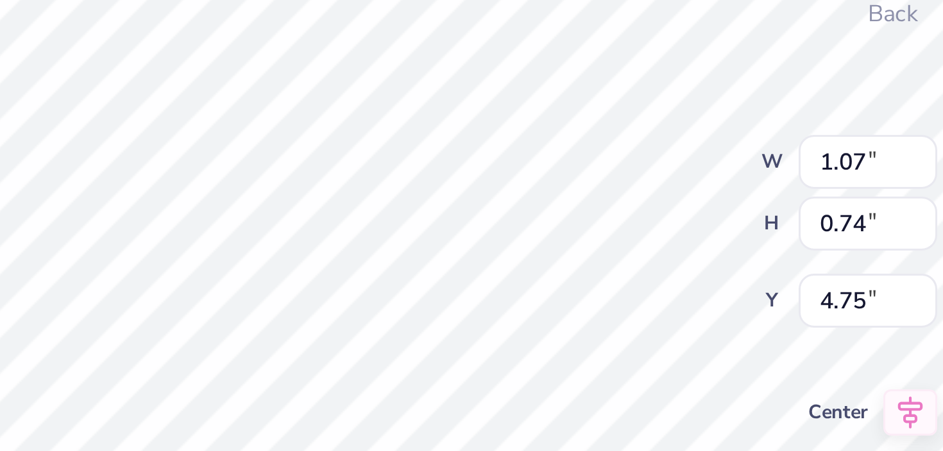
type input "4.85"
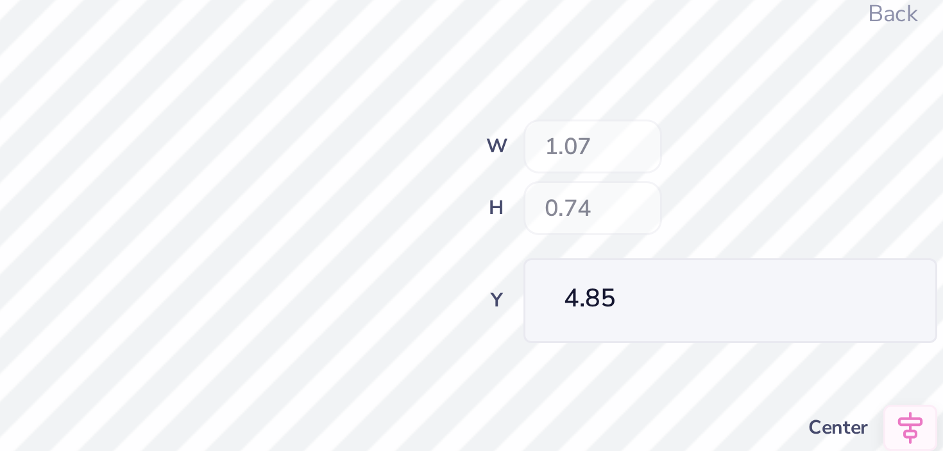
type input "6.45"
type input "5.66"
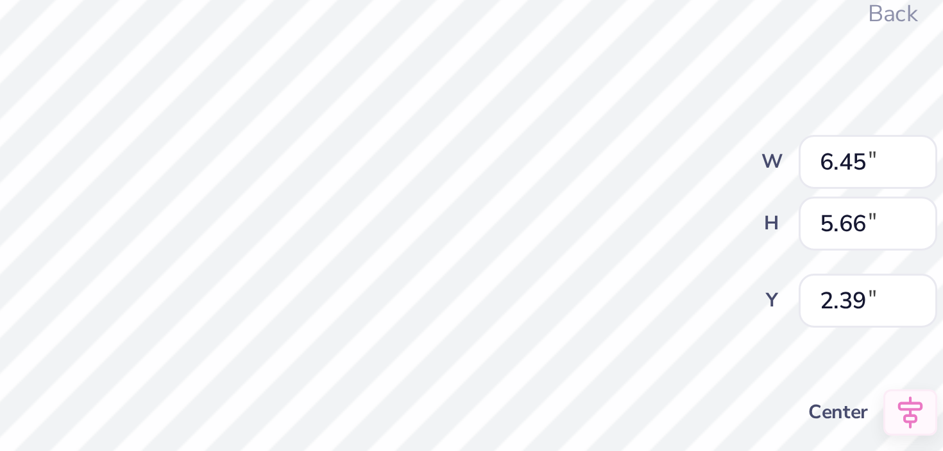
type input "2.22"
type input "0.95"
type input "0.66"
type input "4.85"
type input "1.07"
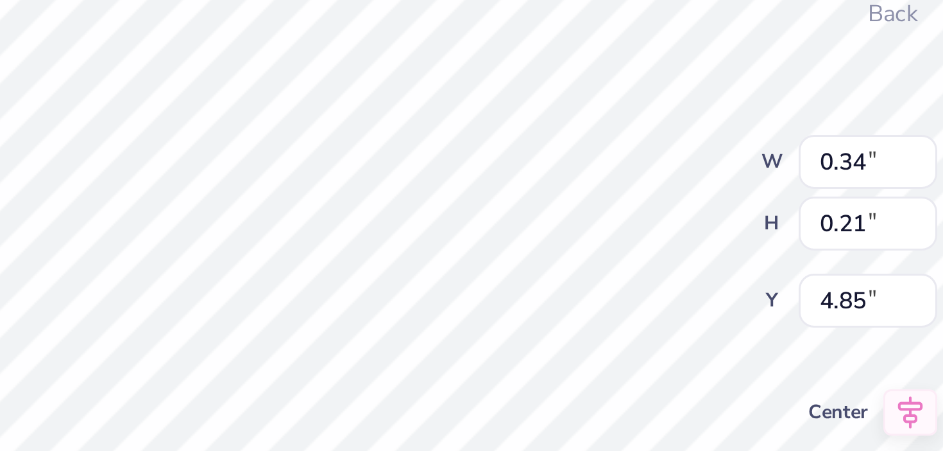
type input "0.74"
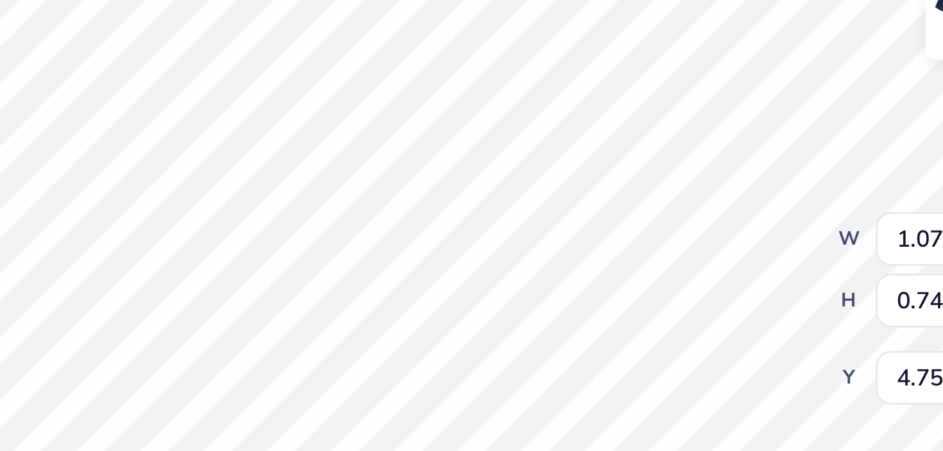
type input "4.85"
type input "4.69"
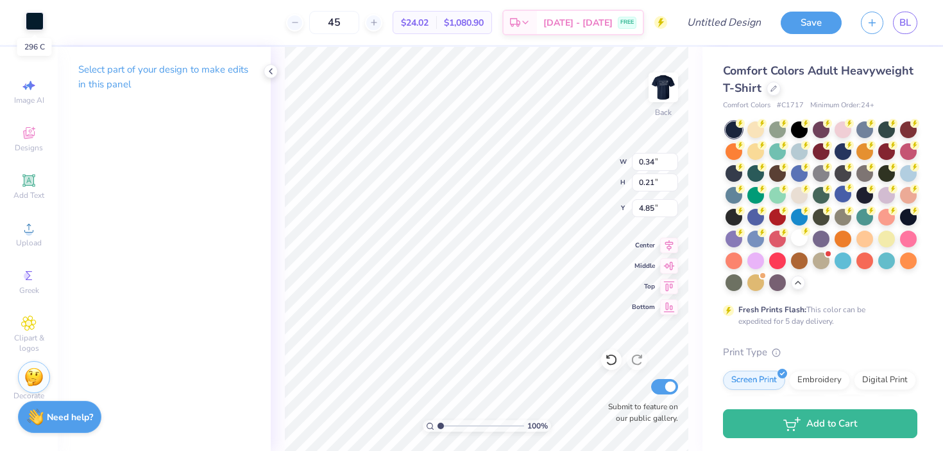
click at [32, 22] on div at bounding box center [35, 21] width 18 height 18
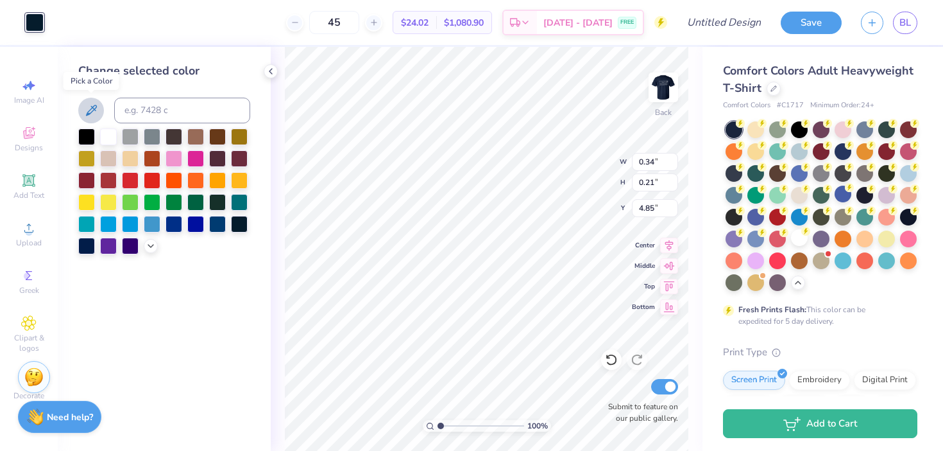
click at [89, 107] on icon at bounding box center [90, 110] width 15 height 15
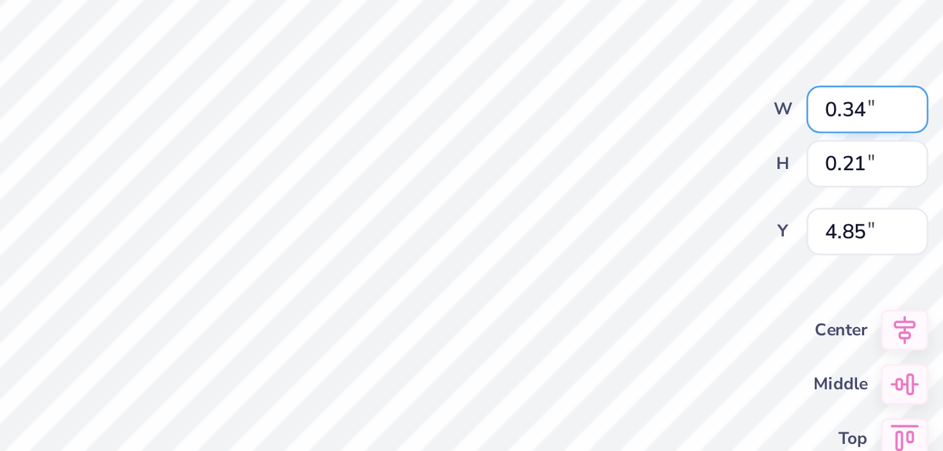
type input "6.45"
type input "5.66"
type input "2.22"
type input "0.34"
type input "0.21"
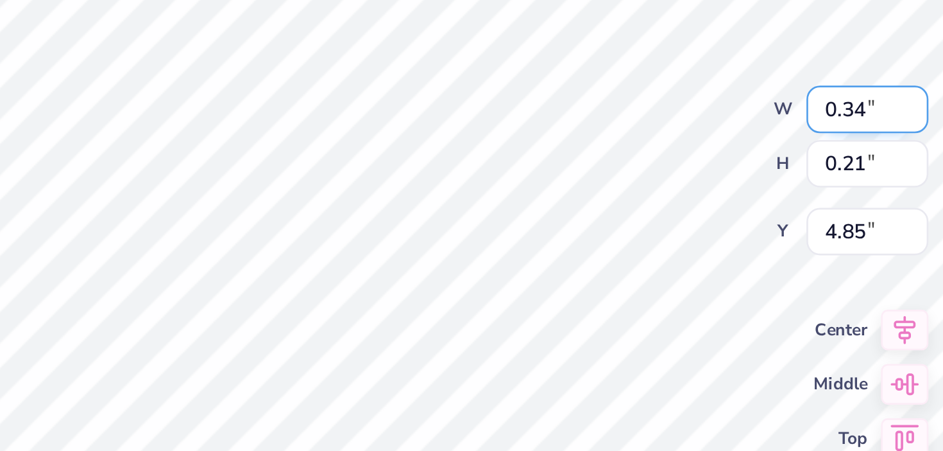
type input "5.16"
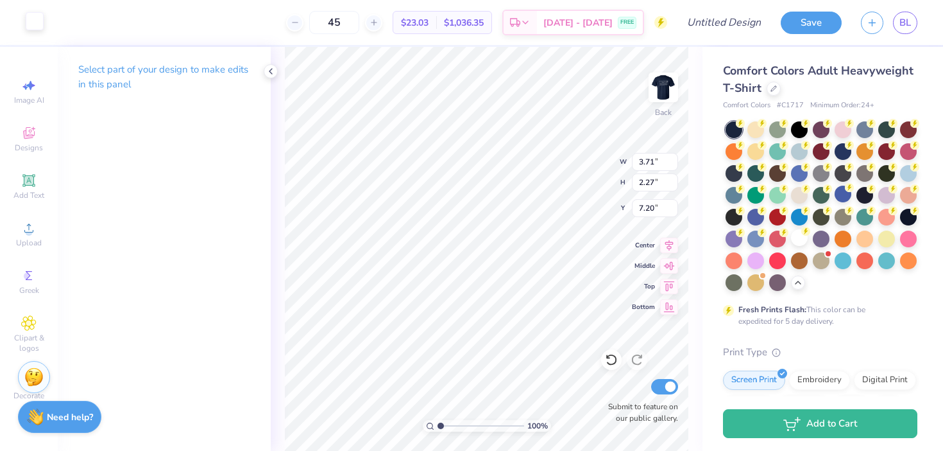
click at [33, 15] on div at bounding box center [35, 21] width 18 height 18
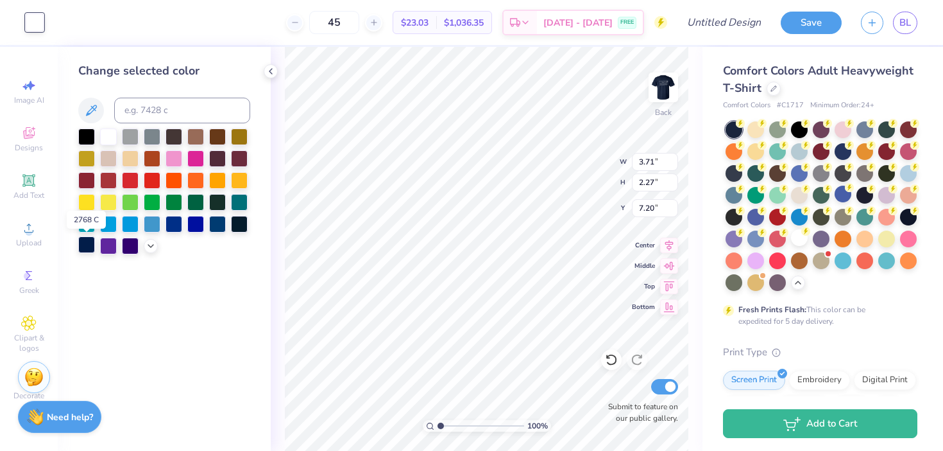
click at [91, 241] on div at bounding box center [86, 244] width 17 height 17
type input "5.53"
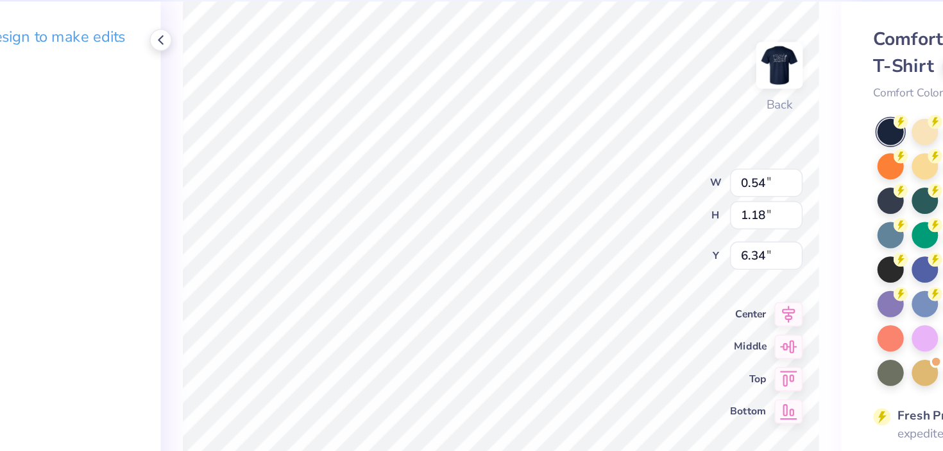
type input "3.71"
type input "2.27"
type input "5.53"
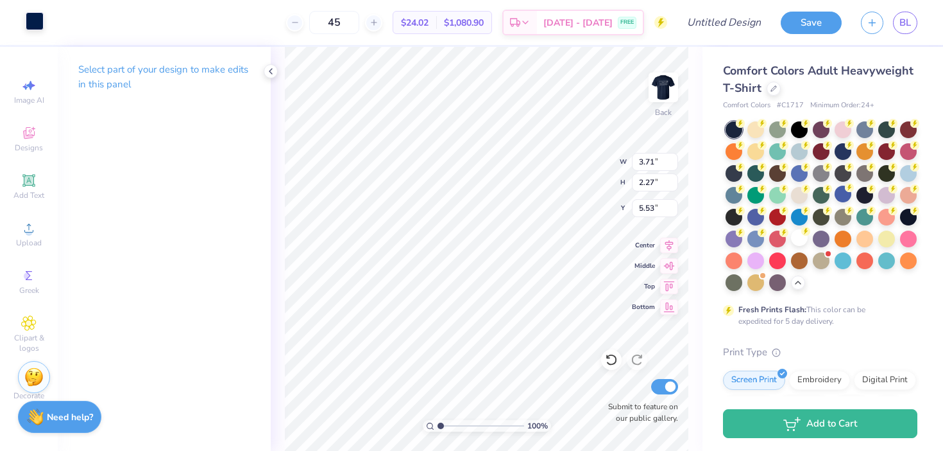
click at [33, 22] on div at bounding box center [35, 21] width 18 height 18
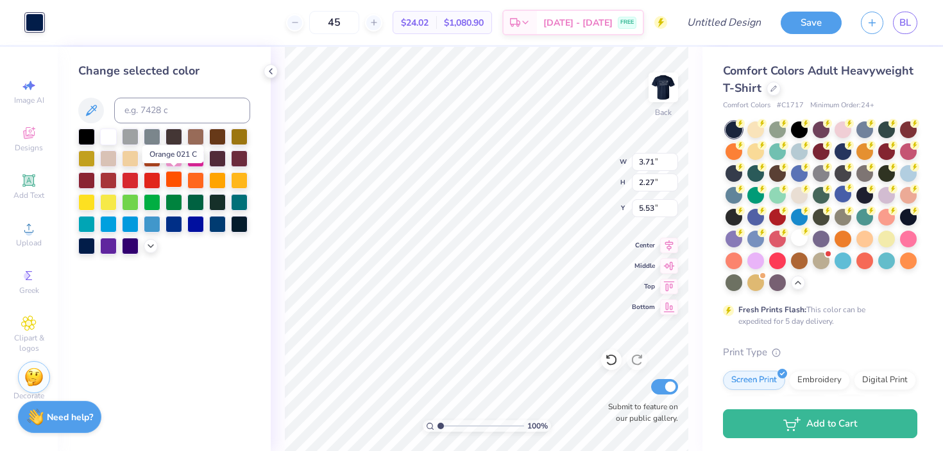
click at [175, 180] on div at bounding box center [174, 179] width 17 height 17
click at [147, 157] on div at bounding box center [152, 157] width 17 height 17
click at [219, 131] on div at bounding box center [217, 135] width 17 height 17
click at [172, 140] on div at bounding box center [174, 135] width 17 height 17
click at [218, 135] on div at bounding box center [217, 135] width 17 height 17
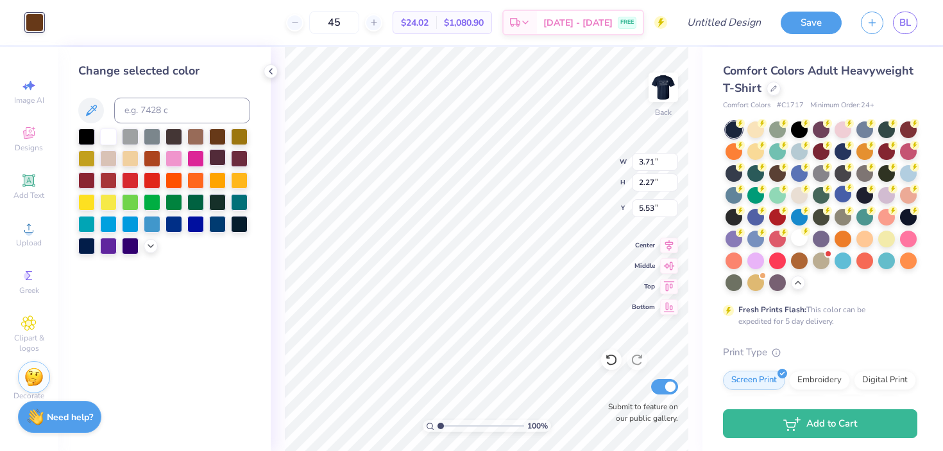
click at [218, 154] on div at bounding box center [217, 157] width 17 height 17
click at [238, 160] on div at bounding box center [239, 157] width 17 height 17
click at [214, 138] on div at bounding box center [217, 135] width 17 height 17
click at [232, 181] on div at bounding box center [239, 179] width 17 height 17
click at [220, 182] on div at bounding box center [217, 179] width 17 height 17
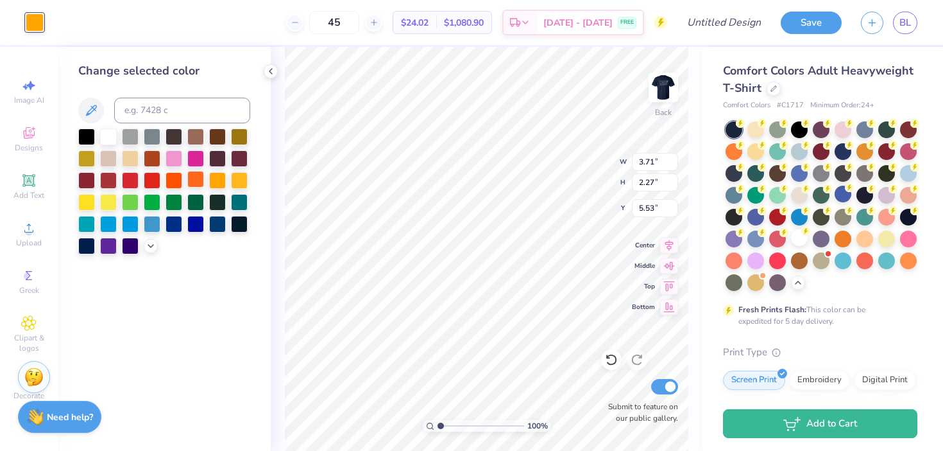
click at [203, 180] on div at bounding box center [195, 179] width 17 height 17
click at [190, 180] on div at bounding box center [195, 179] width 17 height 17
click at [173, 180] on div at bounding box center [174, 179] width 17 height 17
click at [148, 181] on div at bounding box center [152, 179] width 17 height 17
click at [128, 183] on div at bounding box center [130, 179] width 17 height 17
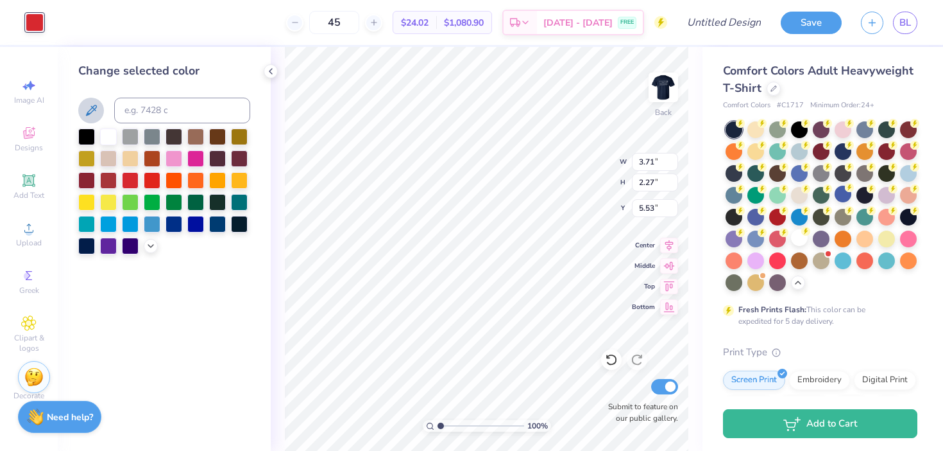
click at [90, 112] on icon at bounding box center [90, 110] width 15 height 15
click at [187, 182] on div at bounding box center [195, 179] width 17 height 17
click at [148, 179] on div at bounding box center [152, 179] width 17 height 17
click at [151, 245] on polyline at bounding box center [150, 244] width 5 height 3
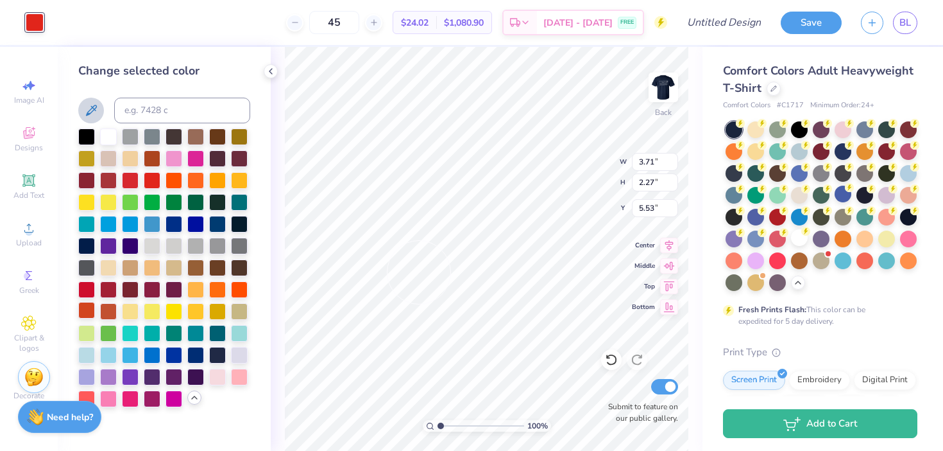
click at [86, 309] on div at bounding box center [86, 310] width 17 height 17
click at [110, 309] on div at bounding box center [108, 310] width 17 height 17
click at [214, 271] on div at bounding box center [217, 266] width 17 height 17
click at [195, 270] on div at bounding box center [195, 266] width 17 height 17
click at [87, 286] on div at bounding box center [86, 288] width 17 height 17
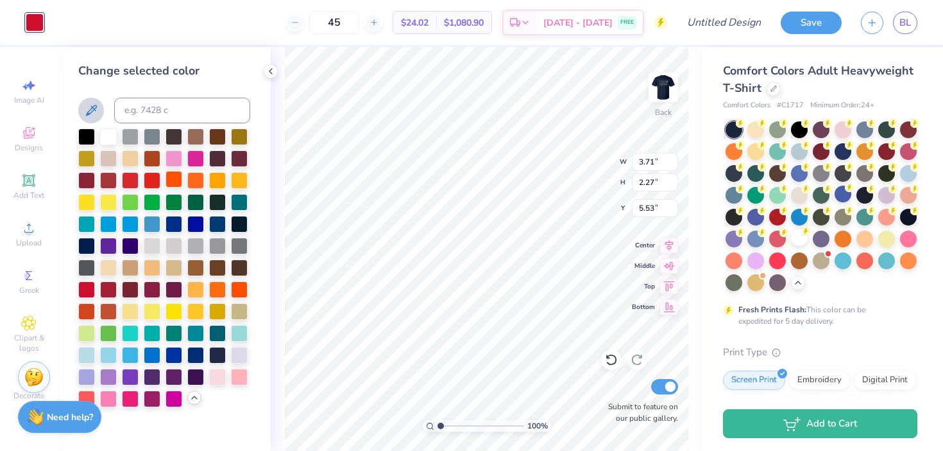
click at [172, 184] on div at bounding box center [174, 179] width 17 height 17
click at [86, 184] on div at bounding box center [86, 179] width 17 height 17
click at [145, 157] on div at bounding box center [152, 157] width 17 height 17
click at [169, 181] on div at bounding box center [174, 179] width 17 height 17
click at [87, 311] on div at bounding box center [86, 310] width 17 height 17
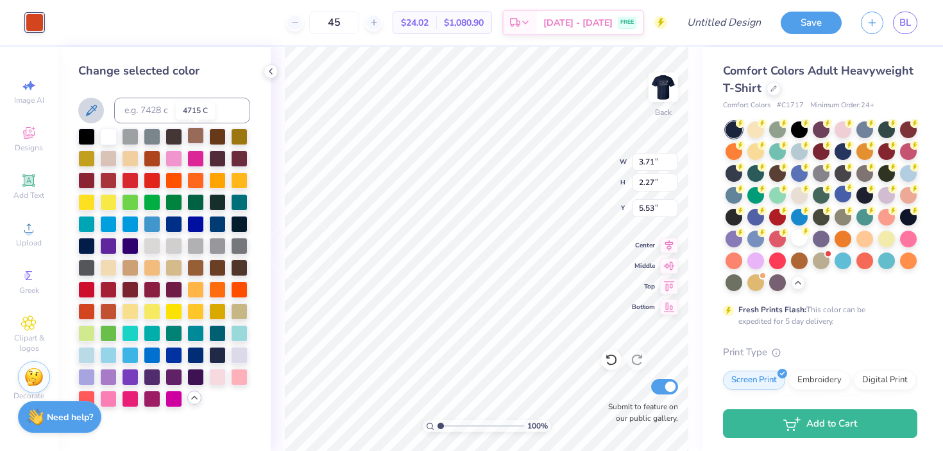
click at [198, 133] on div at bounding box center [195, 135] width 17 height 17
click at [112, 159] on div at bounding box center [108, 157] width 17 height 17
click at [133, 160] on div at bounding box center [130, 157] width 17 height 17
click at [113, 158] on div at bounding box center [108, 157] width 17 height 17
click at [197, 143] on div at bounding box center [195, 135] width 17 height 17
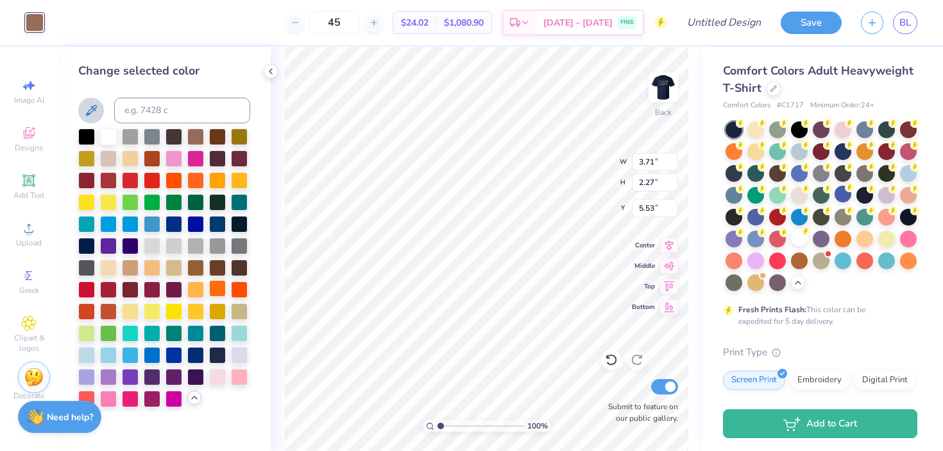
click at [218, 291] on div at bounding box center [217, 288] width 17 height 17
click at [202, 284] on div at bounding box center [195, 288] width 17 height 17
click at [234, 293] on div at bounding box center [239, 288] width 17 height 17
click at [89, 291] on div at bounding box center [86, 288] width 17 height 17
click at [243, 287] on div at bounding box center [239, 288] width 17 height 17
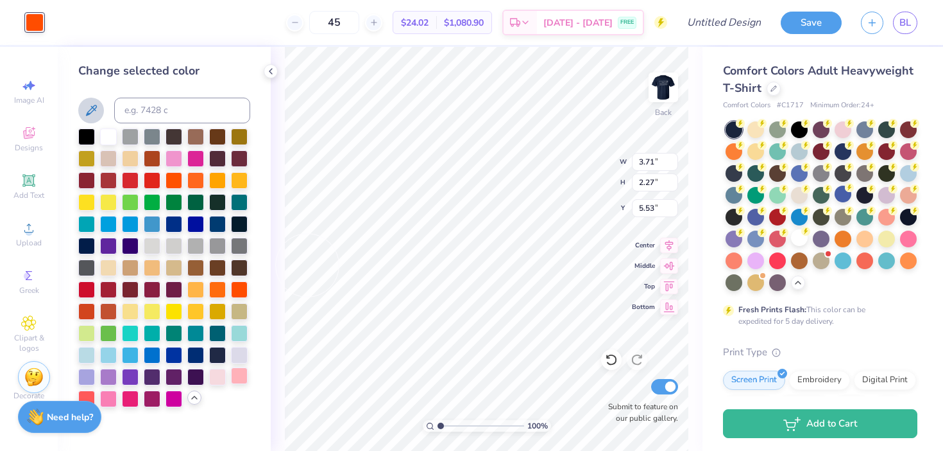
click at [232, 374] on div at bounding box center [239, 375] width 17 height 17
click at [124, 184] on div at bounding box center [130, 179] width 17 height 17
click at [155, 182] on div at bounding box center [152, 179] width 17 height 17
click at [151, 162] on div at bounding box center [152, 157] width 17 height 17
click at [176, 185] on div at bounding box center [174, 179] width 17 height 17
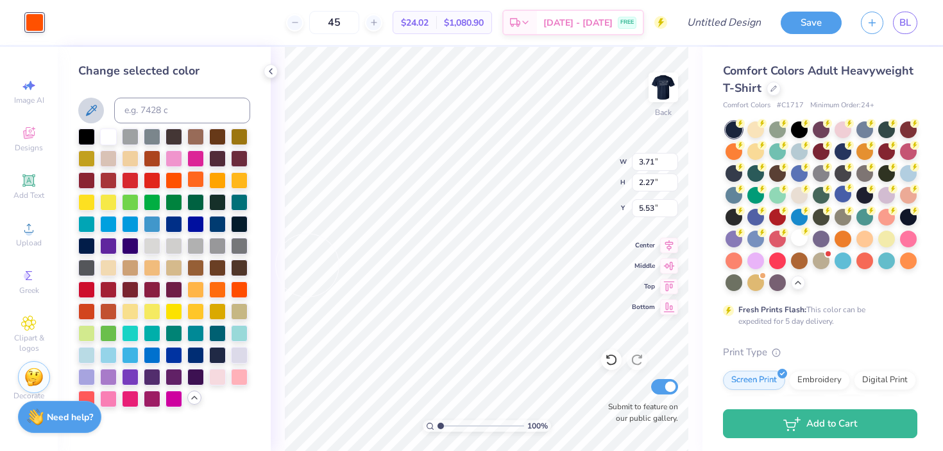
click at [190, 185] on div at bounding box center [195, 179] width 17 height 17
click at [194, 184] on div at bounding box center [195, 179] width 17 height 17
click at [271, 71] on icon at bounding box center [271, 71] width 10 height 10
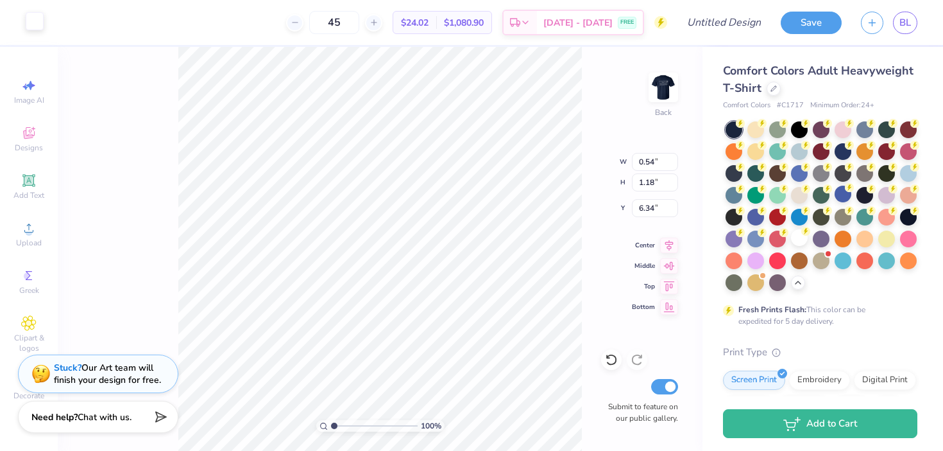
click at [37, 13] on div at bounding box center [35, 21] width 18 height 18
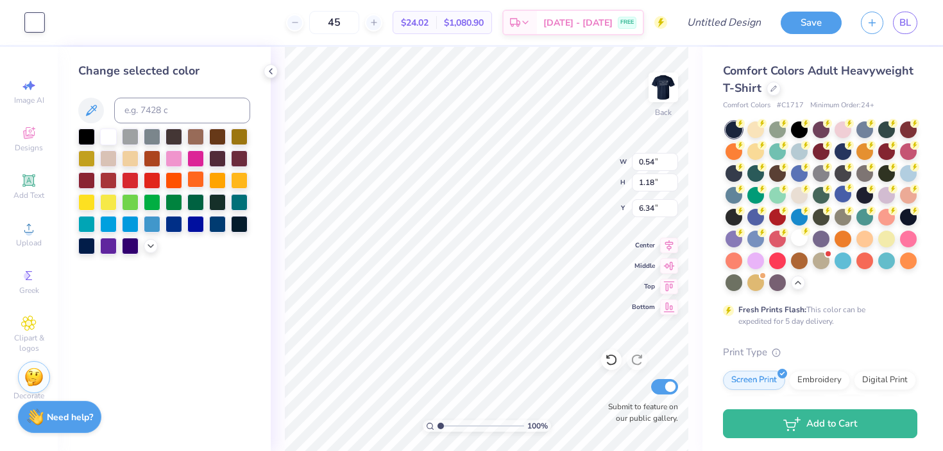
click at [191, 180] on div at bounding box center [195, 179] width 17 height 17
click at [175, 183] on div at bounding box center [174, 179] width 17 height 17
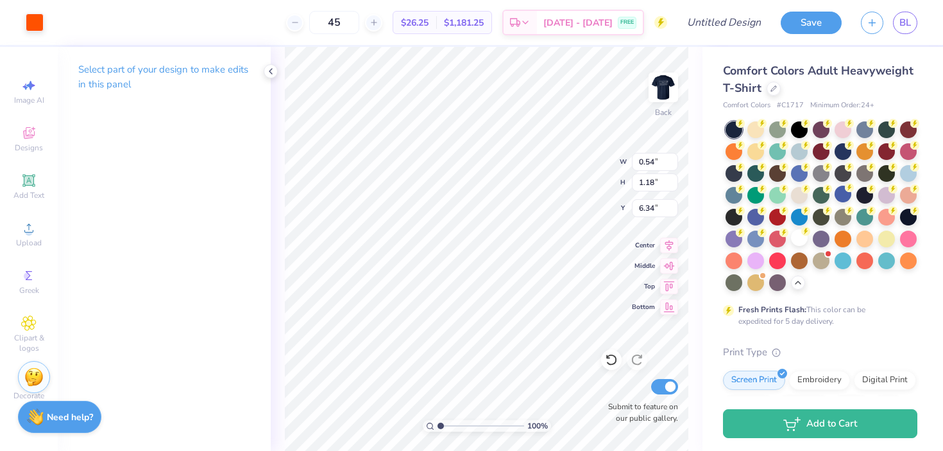
type input "0.94"
type input "1.14"
type input "6.07"
click at [38, 22] on div at bounding box center [35, 21] width 18 height 18
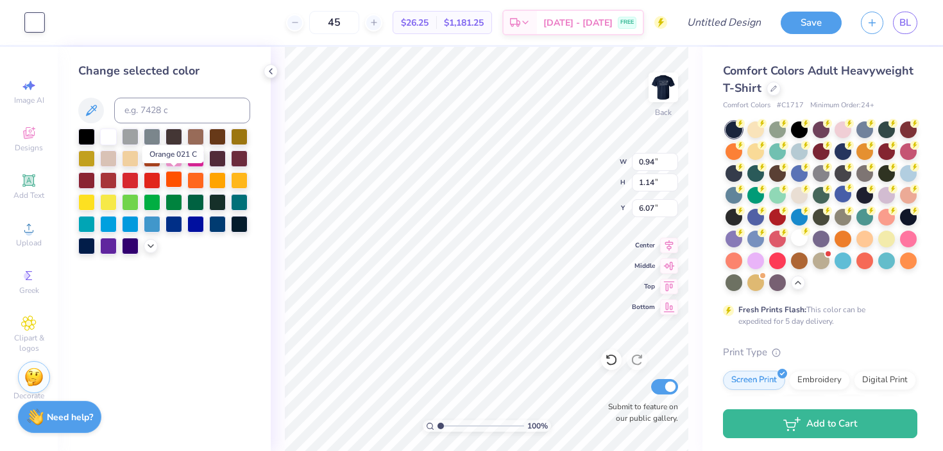
click at [177, 175] on div at bounding box center [174, 179] width 17 height 17
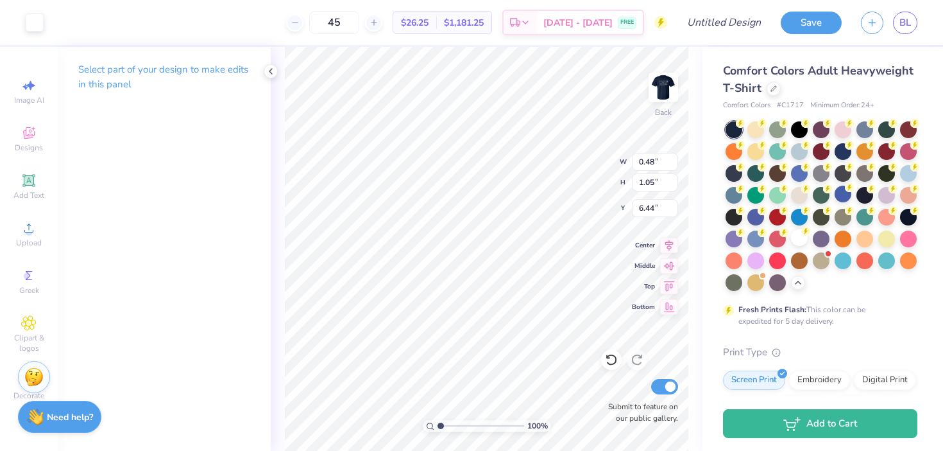
type input "0.54"
type input "1.18"
type input "6.34"
click at [31, 22] on div at bounding box center [35, 21] width 18 height 18
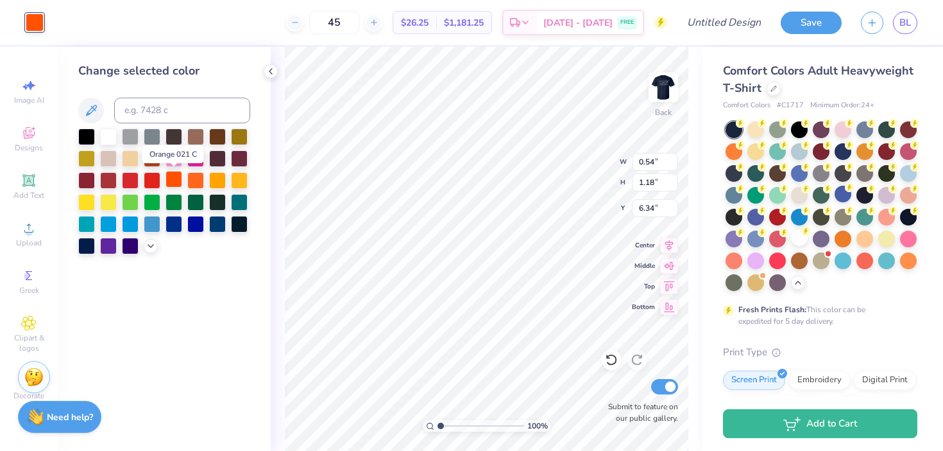
click at [168, 176] on div at bounding box center [174, 179] width 17 height 17
click at [171, 176] on div at bounding box center [174, 179] width 17 height 17
click at [150, 176] on div at bounding box center [152, 179] width 17 height 17
type input "0.94"
type input "1.14"
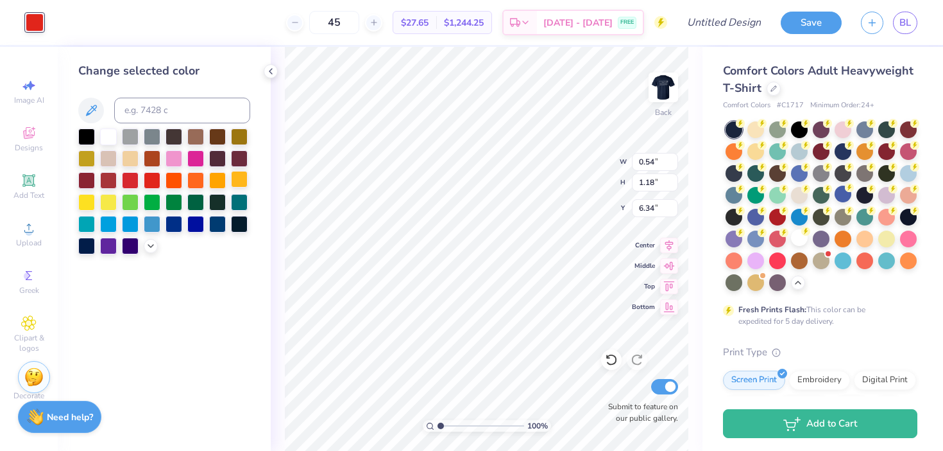
type input "6.07"
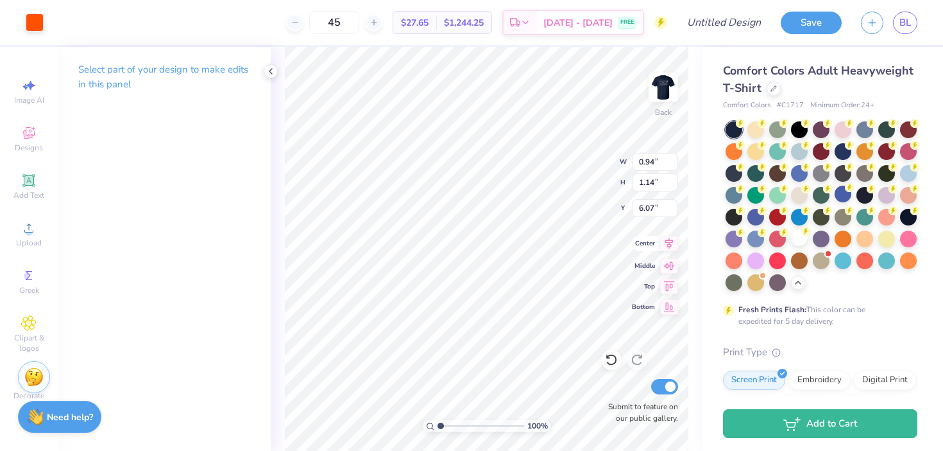
type input "0.54"
type input "1.18"
type input "6.34"
type input "0.94"
type input "1.14"
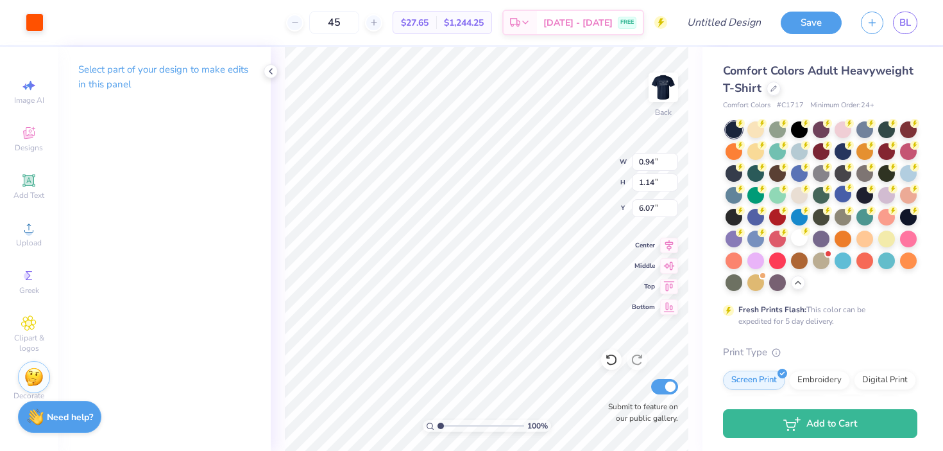
type input "6.06"
click at [37, 18] on div at bounding box center [35, 21] width 18 height 18
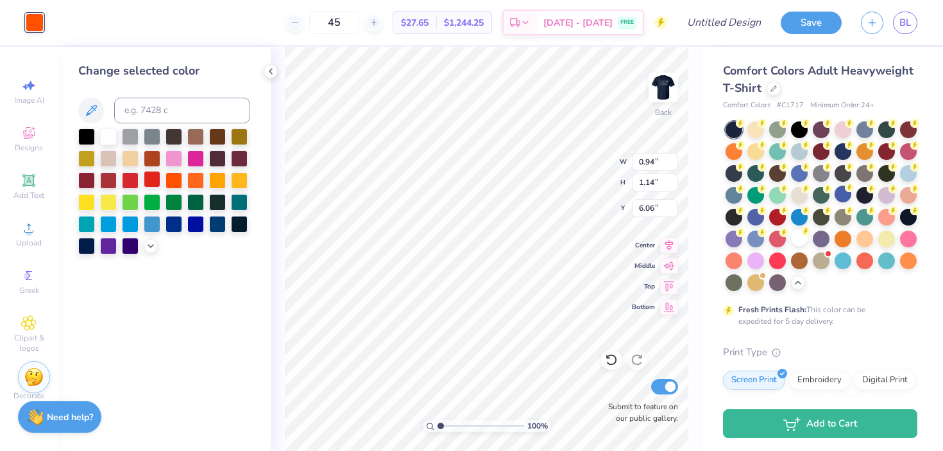
click at [153, 179] on div at bounding box center [152, 179] width 17 height 17
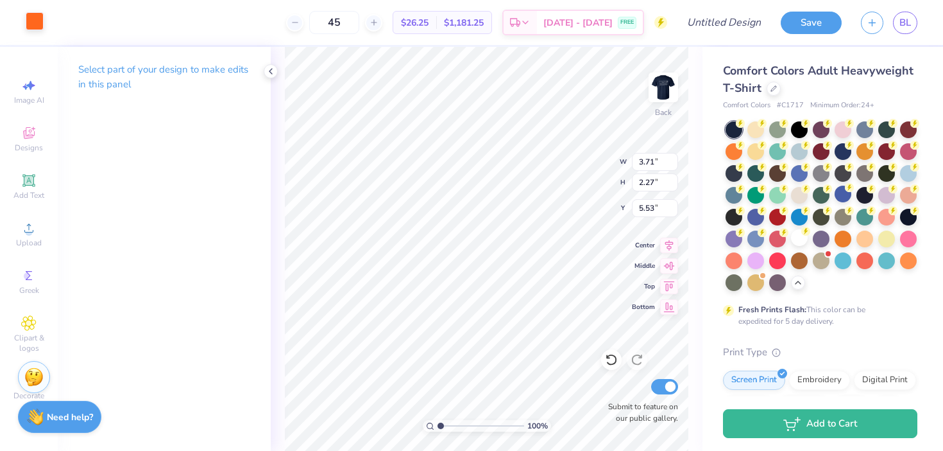
click at [31, 24] on div at bounding box center [35, 21] width 18 height 18
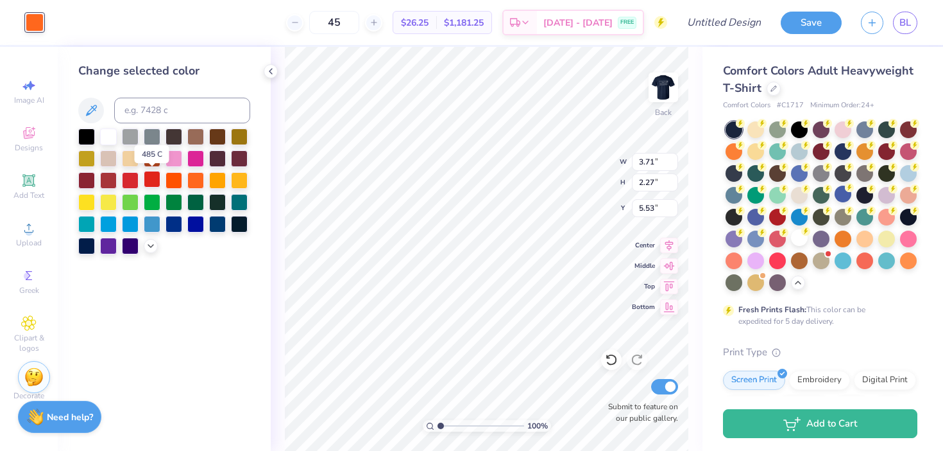
click at [153, 176] on div at bounding box center [152, 179] width 17 height 17
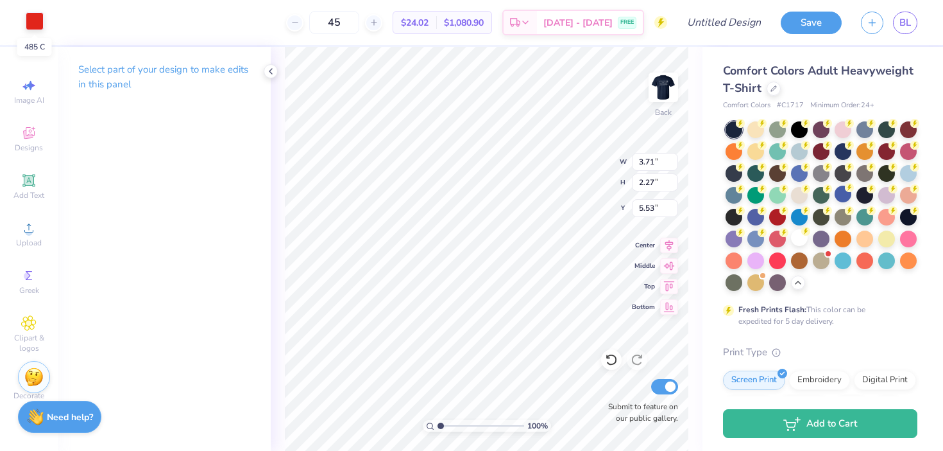
click at [29, 19] on div at bounding box center [35, 21] width 18 height 18
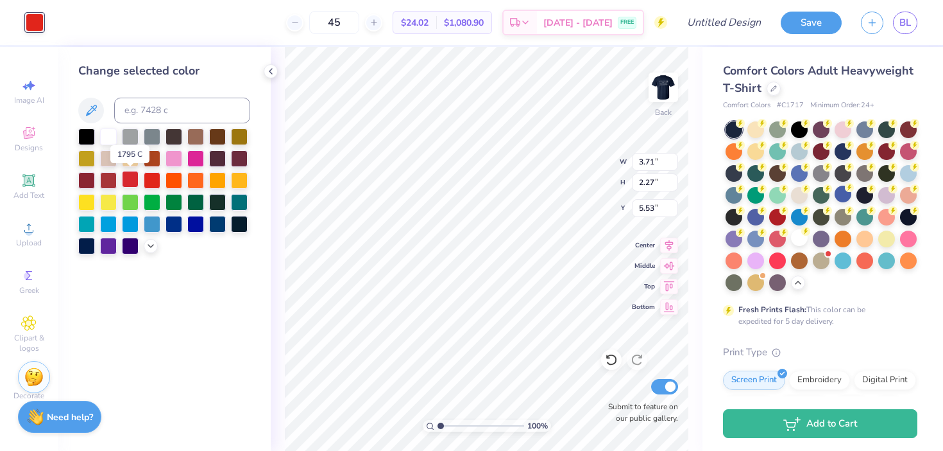
click at [133, 182] on div at bounding box center [130, 179] width 17 height 17
click at [192, 183] on div at bounding box center [195, 179] width 17 height 17
click at [172, 178] on div at bounding box center [174, 179] width 17 height 17
click at [195, 178] on div at bounding box center [195, 179] width 17 height 17
type input "0.94"
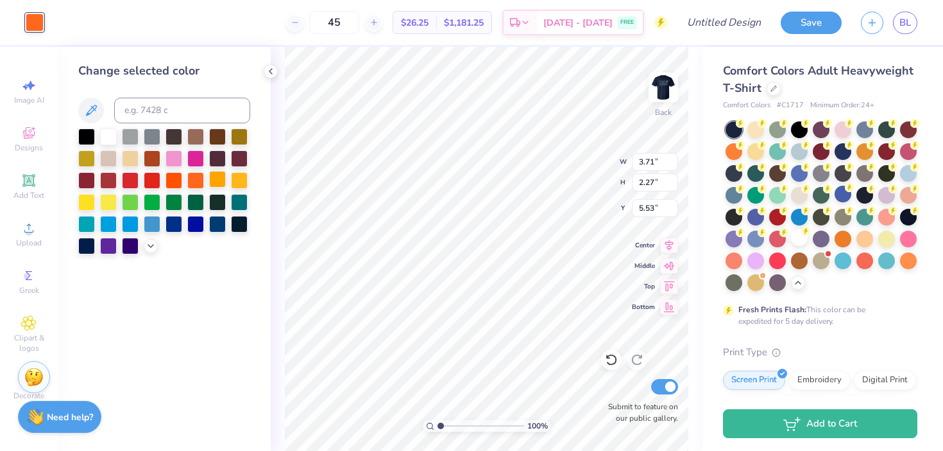
type input "1.14"
type input "6.06"
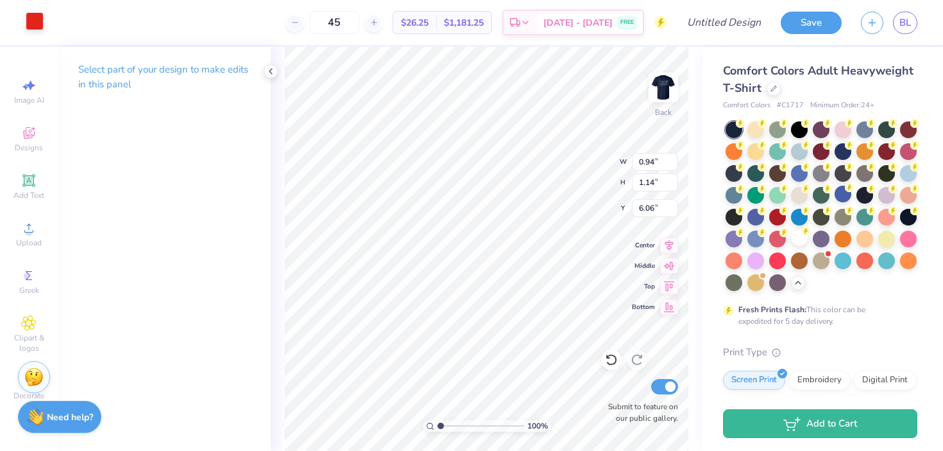
click at [35, 21] on div at bounding box center [35, 21] width 18 height 18
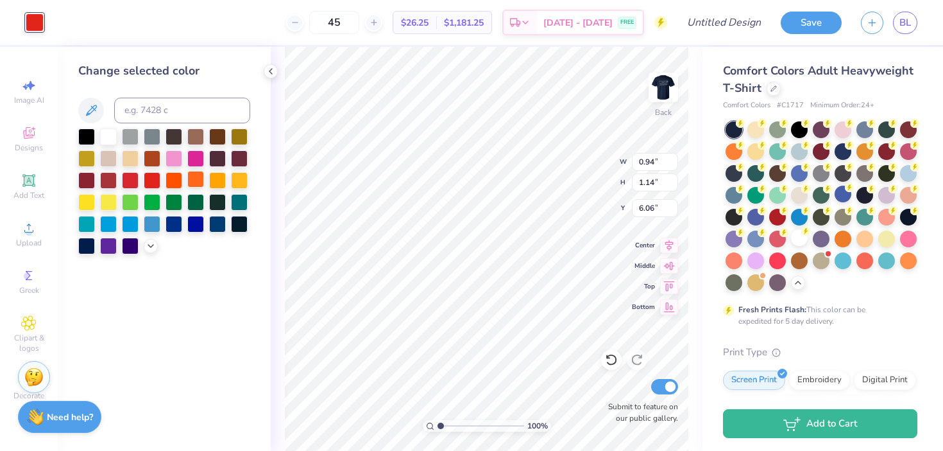
click at [192, 182] on div at bounding box center [195, 179] width 17 height 17
type input "0.54"
type input "1.18"
type input "6.34"
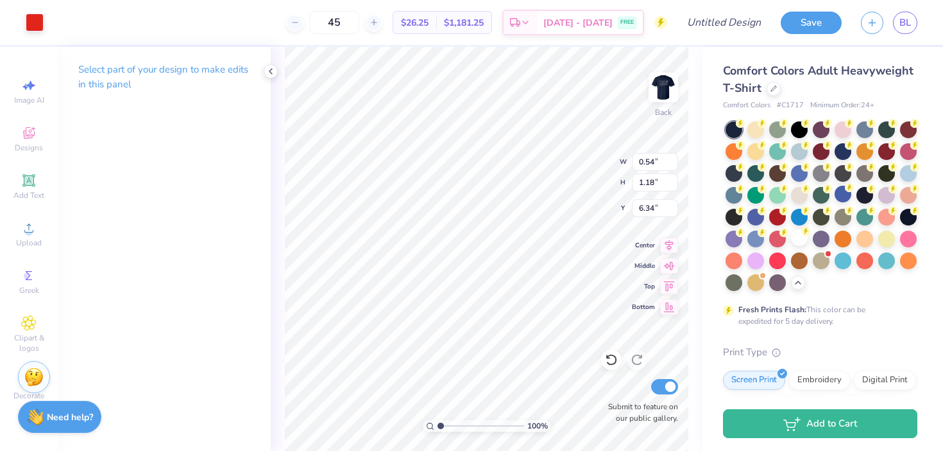
click at [19, 21] on div "Art colors" at bounding box center [22, 22] width 44 height 45
click at [27, 21] on div at bounding box center [35, 21] width 18 height 18
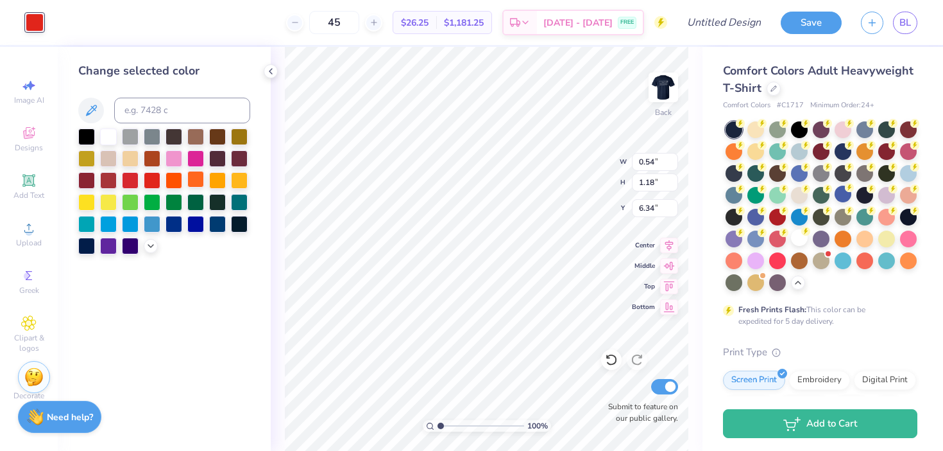
click at [196, 177] on div at bounding box center [195, 179] width 17 height 17
click at [274, 67] on icon at bounding box center [271, 71] width 10 height 10
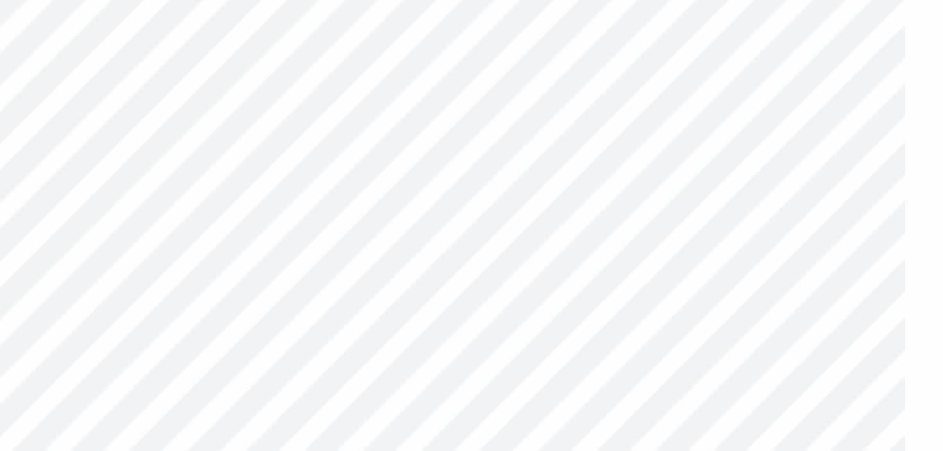
type input "0.51"
type input "0.41"
type input "4.65"
type input "3.81"
type input "2.59"
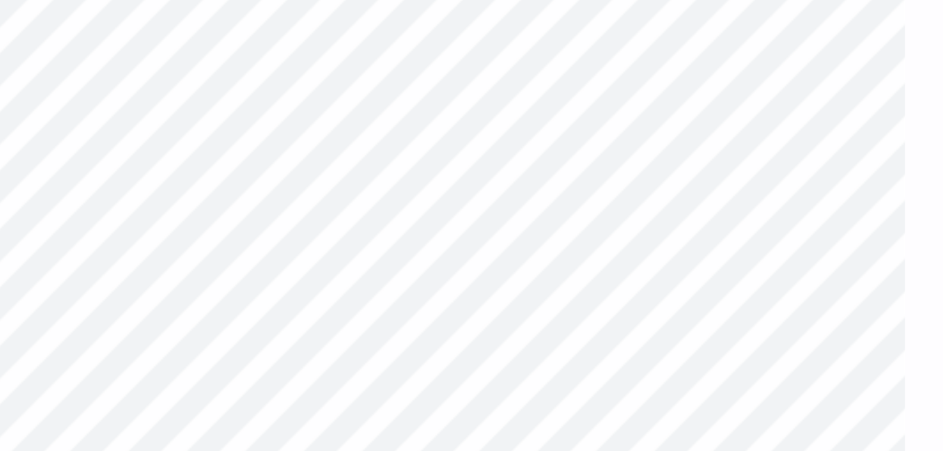
type input "2.66"
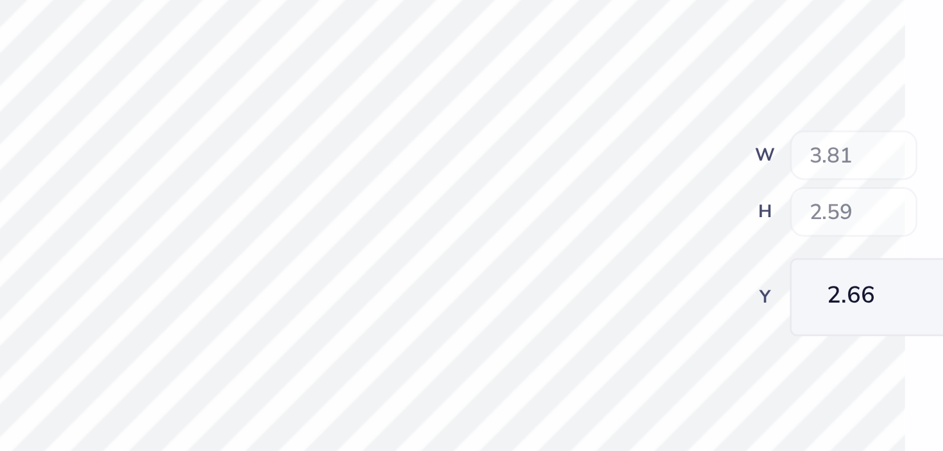
type input "6.45"
type input "5.66"
type input "2.22"
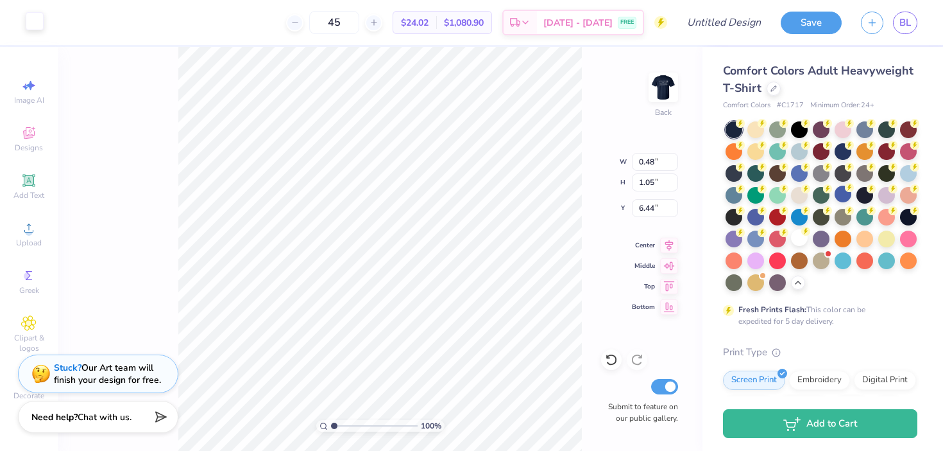
click at [33, 24] on div at bounding box center [35, 21] width 18 height 18
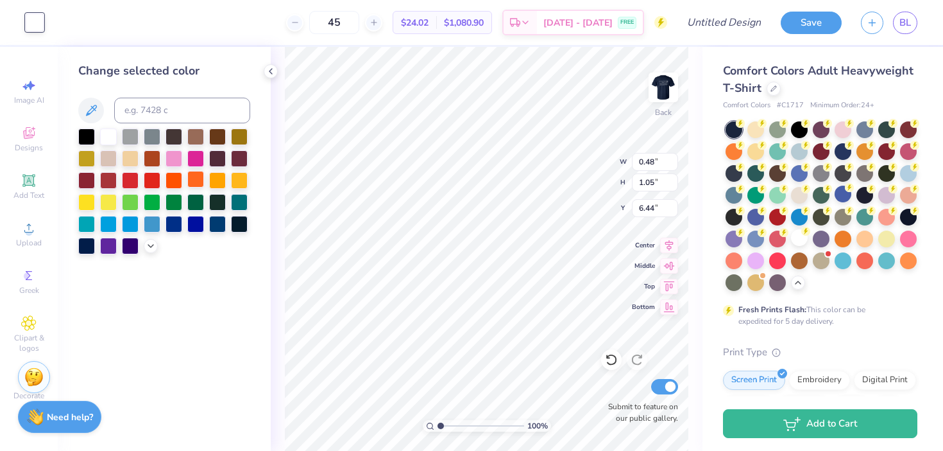
click at [196, 178] on div at bounding box center [195, 179] width 17 height 17
click at [266, 72] on icon at bounding box center [271, 71] width 10 height 10
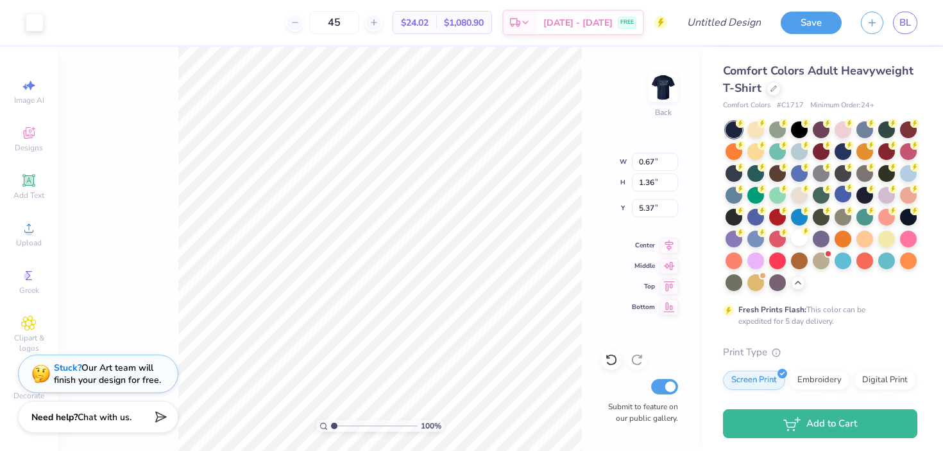
click at [39, 33] on div "Art colors" at bounding box center [22, 22] width 44 height 45
click at [35, 24] on div at bounding box center [35, 21] width 18 height 18
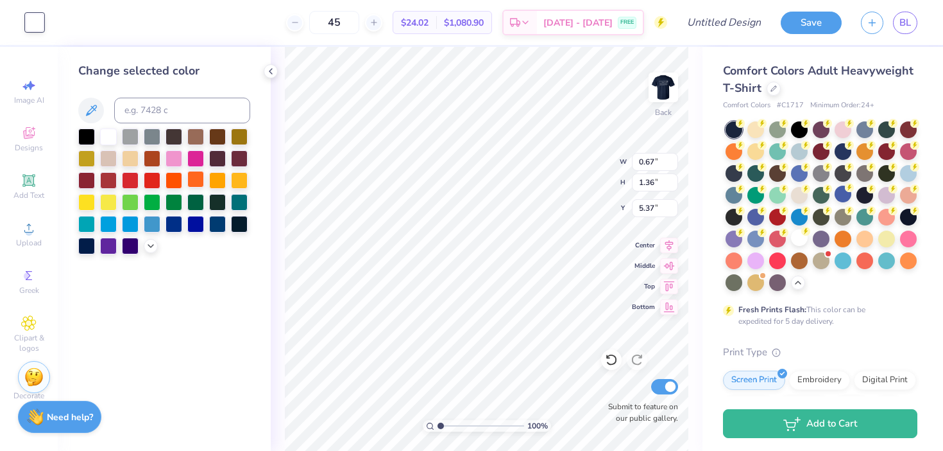
click at [198, 186] on div at bounding box center [195, 179] width 17 height 17
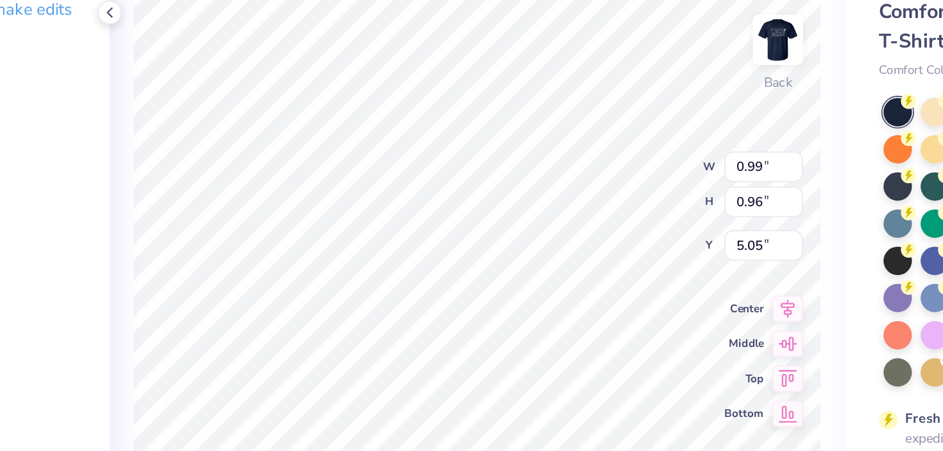
type input "6.45"
type input "5.66"
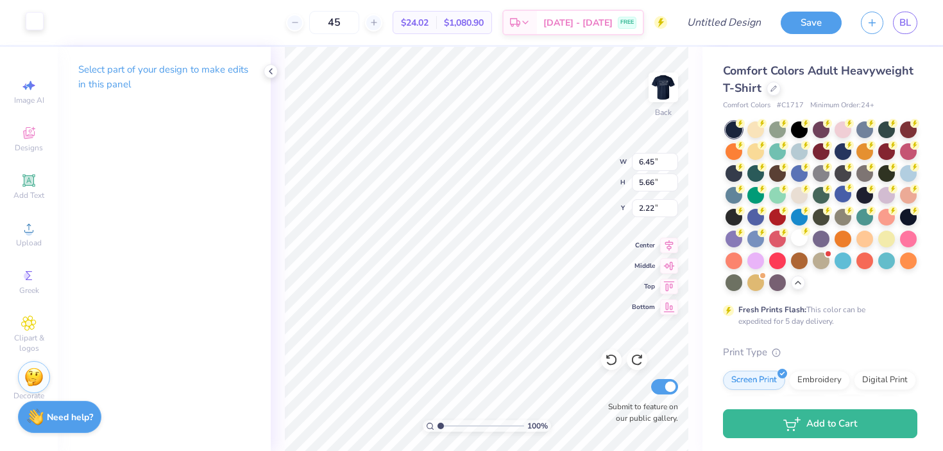
click at [30, 24] on div at bounding box center [35, 21] width 18 height 18
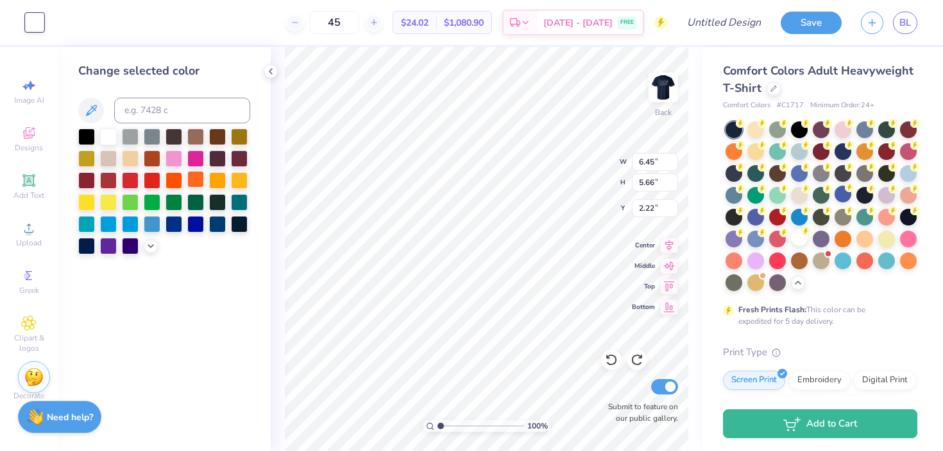
click at [194, 180] on div at bounding box center [195, 179] width 17 height 17
type input "2.22"
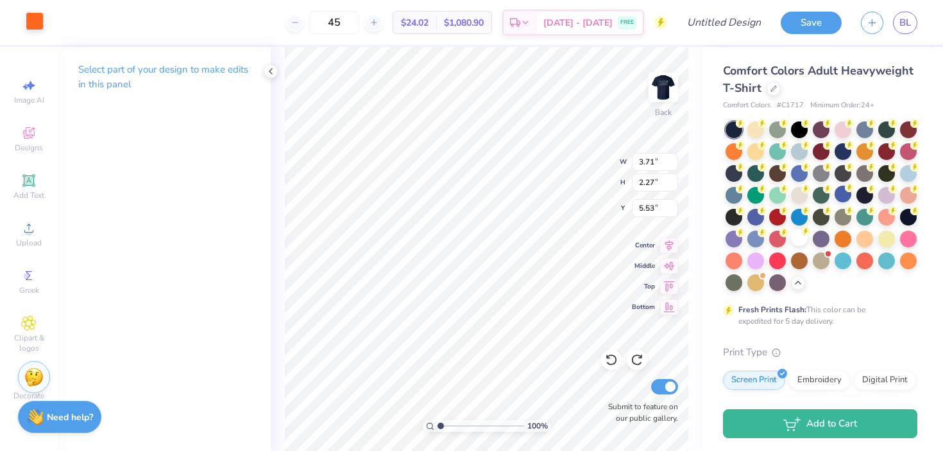
click at [34, 24] on div at bounding box center [35, 21] width 18 height 18
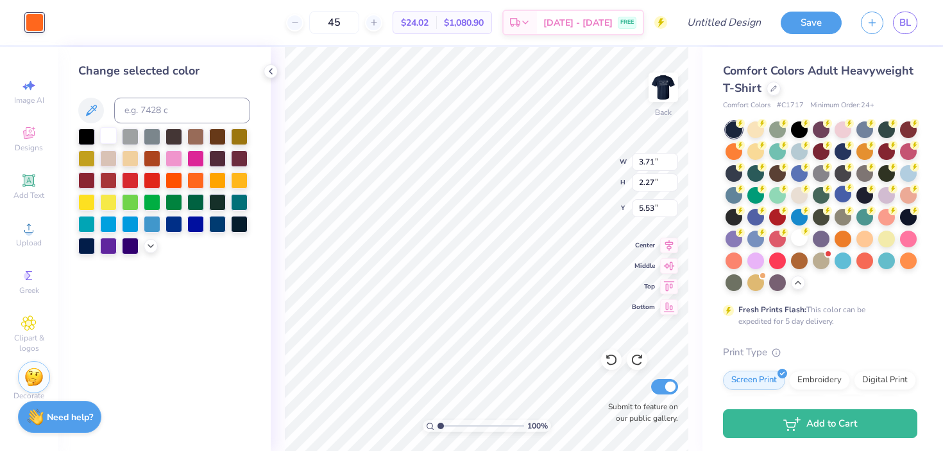
click at [103, 134] on div at bounding box center [108, 135] width 17 height 17
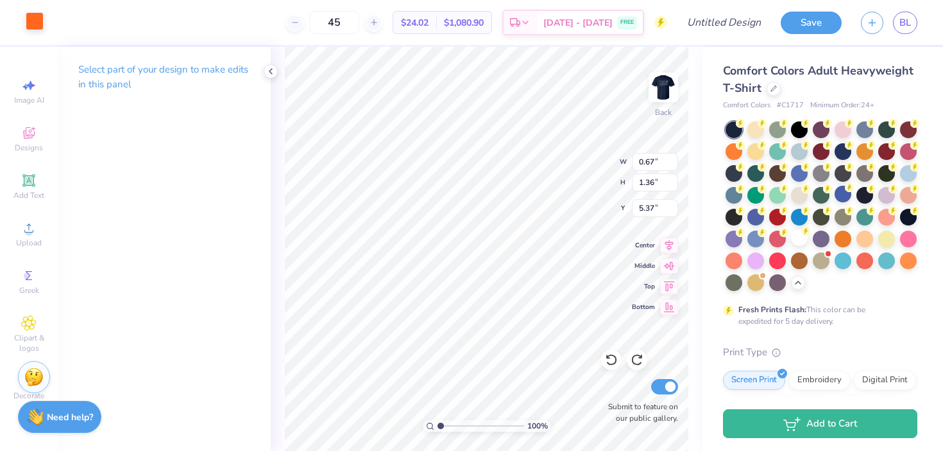
click at [36, 19] on div at bounding box center [35, 21] width 18 height 18
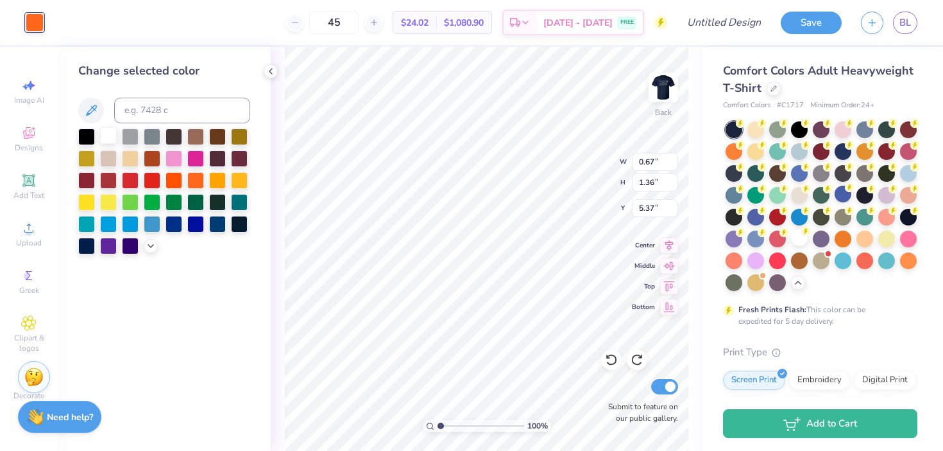
click at [106, 134] on div at bounding box center [108, 135] width 17 height 17
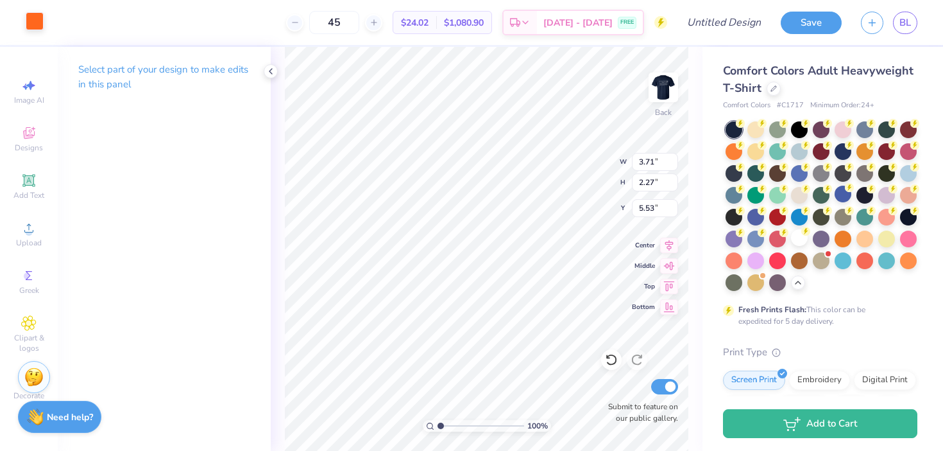
click at [32, 23] on div at bounding box center [35, 21] width 18 height 18
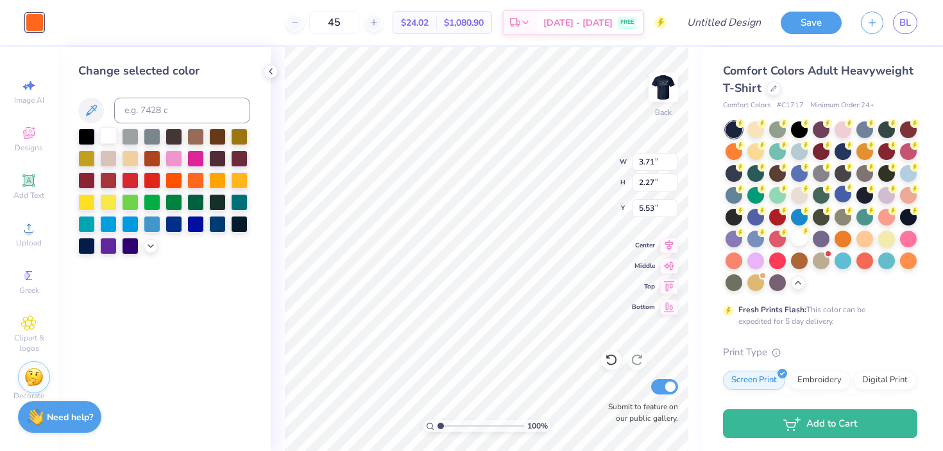
click at [105, 135] on div at bounding box center [108, 135] width 17 height 17
click at [193, 179] on div at bounding box center [195, 179] width 17 height 17
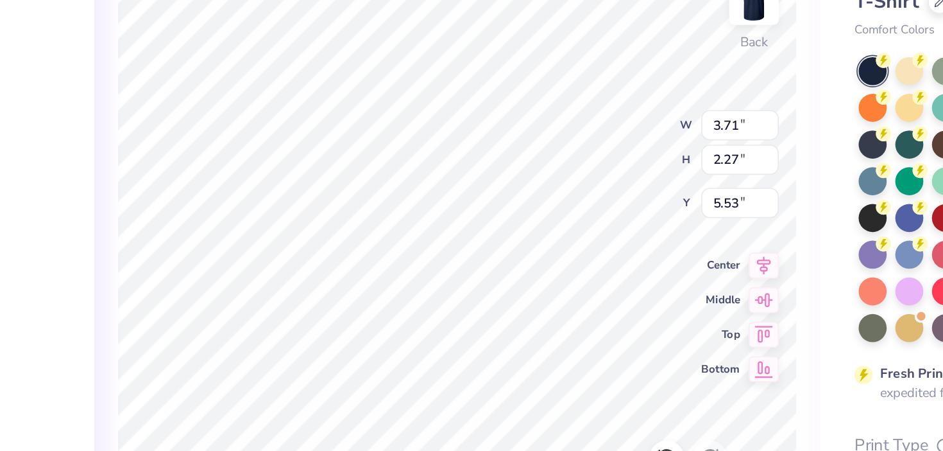
type input "3.15"
type input "1.93"
type input "10.57"
type input "0.17"
type input "0.86"
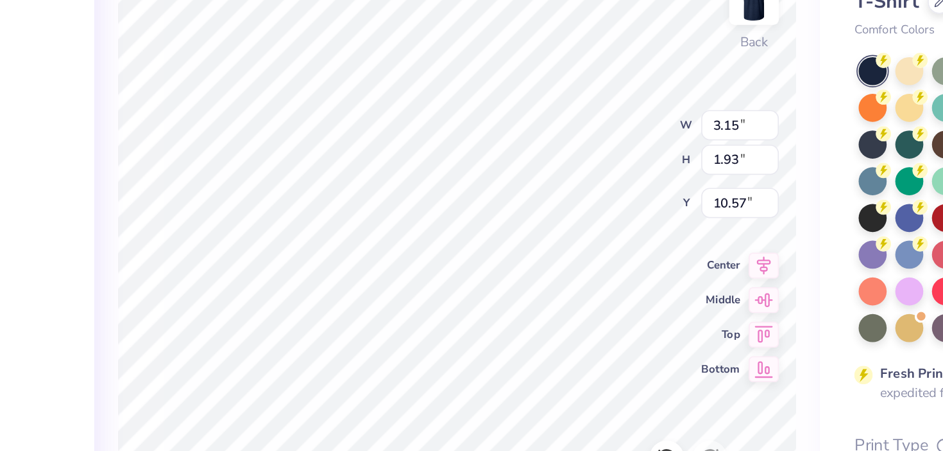
type input "6.34"
type input "5.97"
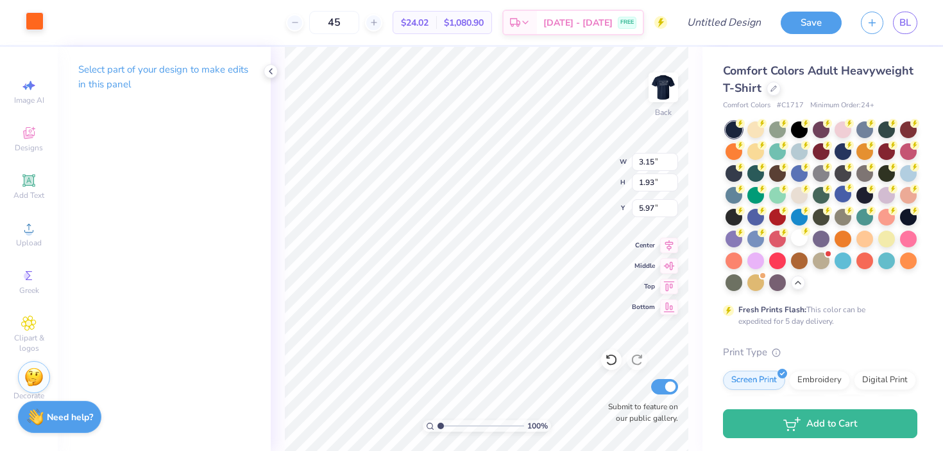
click at [30, 17] on div at bounding box center [35, 21] width 18 height 18
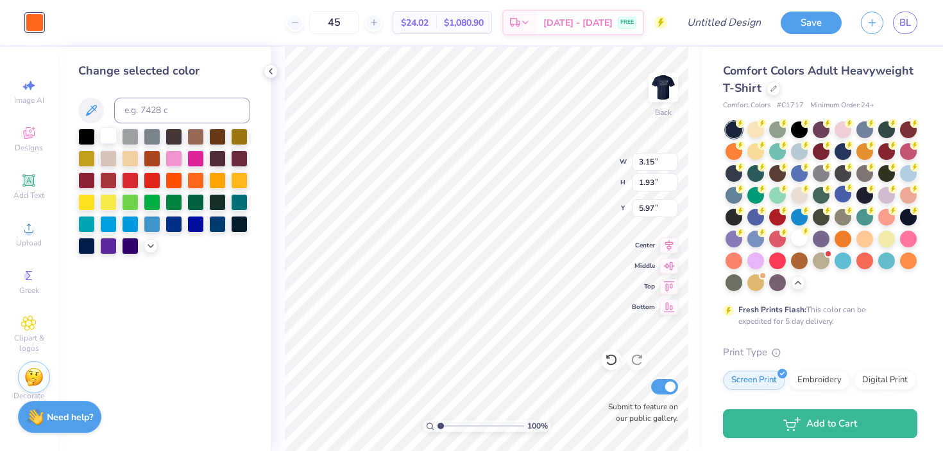
click at [107, 138] on div at bounding box center [108, 135] width 17 height 17
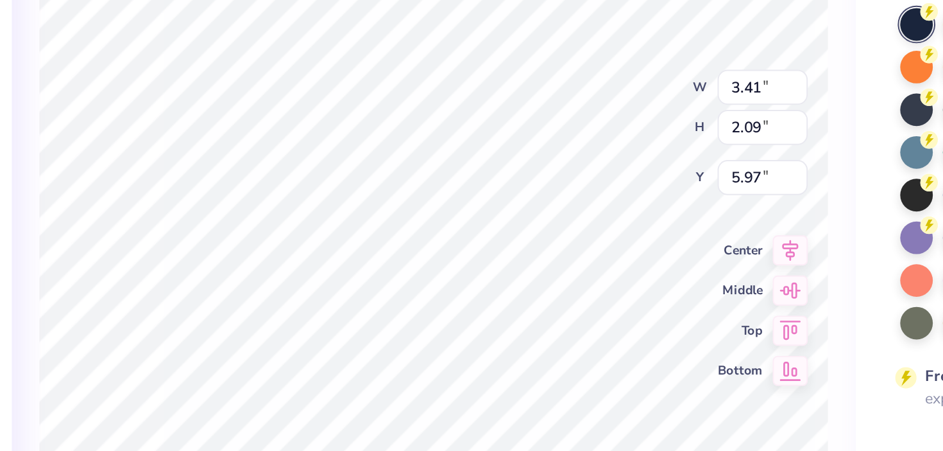
type input "3.41"
type input "2.09"
type input "7.91"
type input "6.45"
type input "5.66"
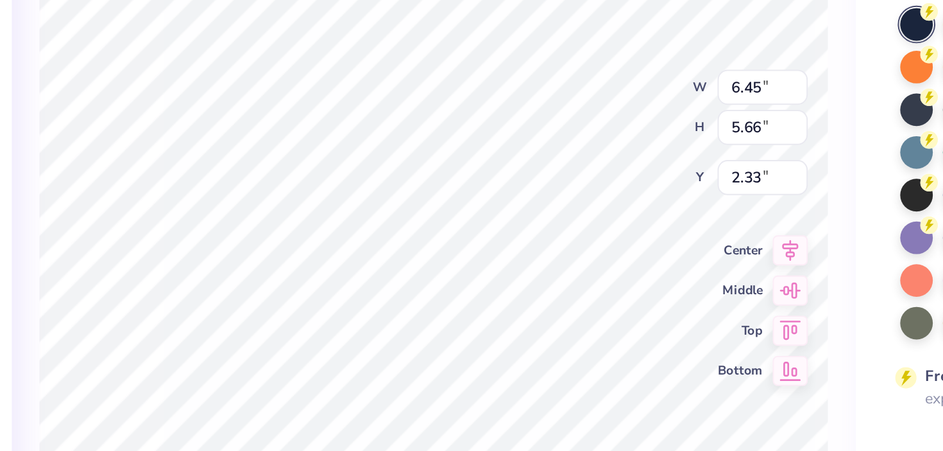
type input "2.22"
type input "3.41"
type input "2.09"
type input "5.89"
